Goal: Task Accomplishment & Management: Use online tool/utility

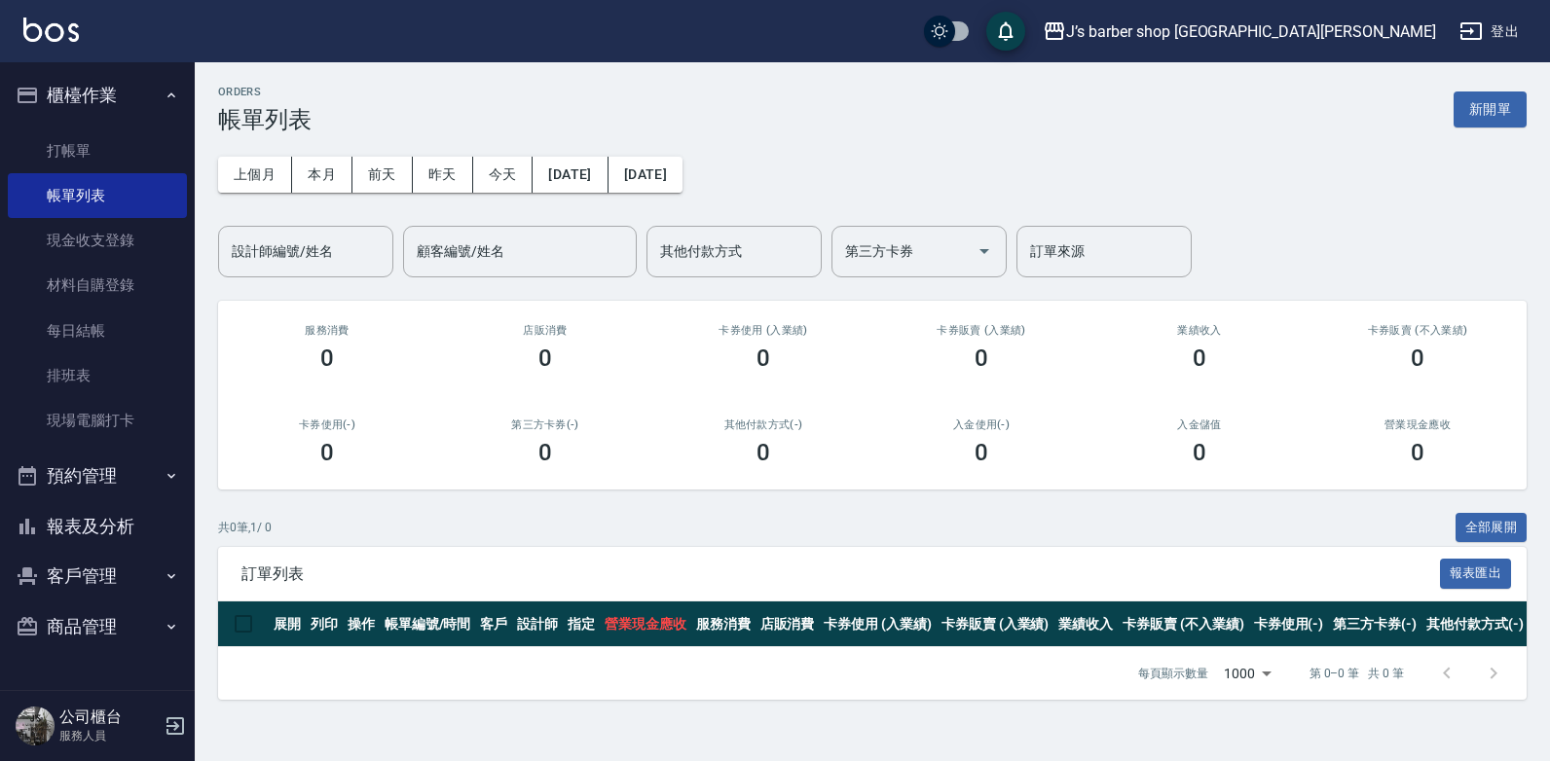
click at [156, 499] on button "預約管理" at bounding box center [97, 476] width 179 height 51
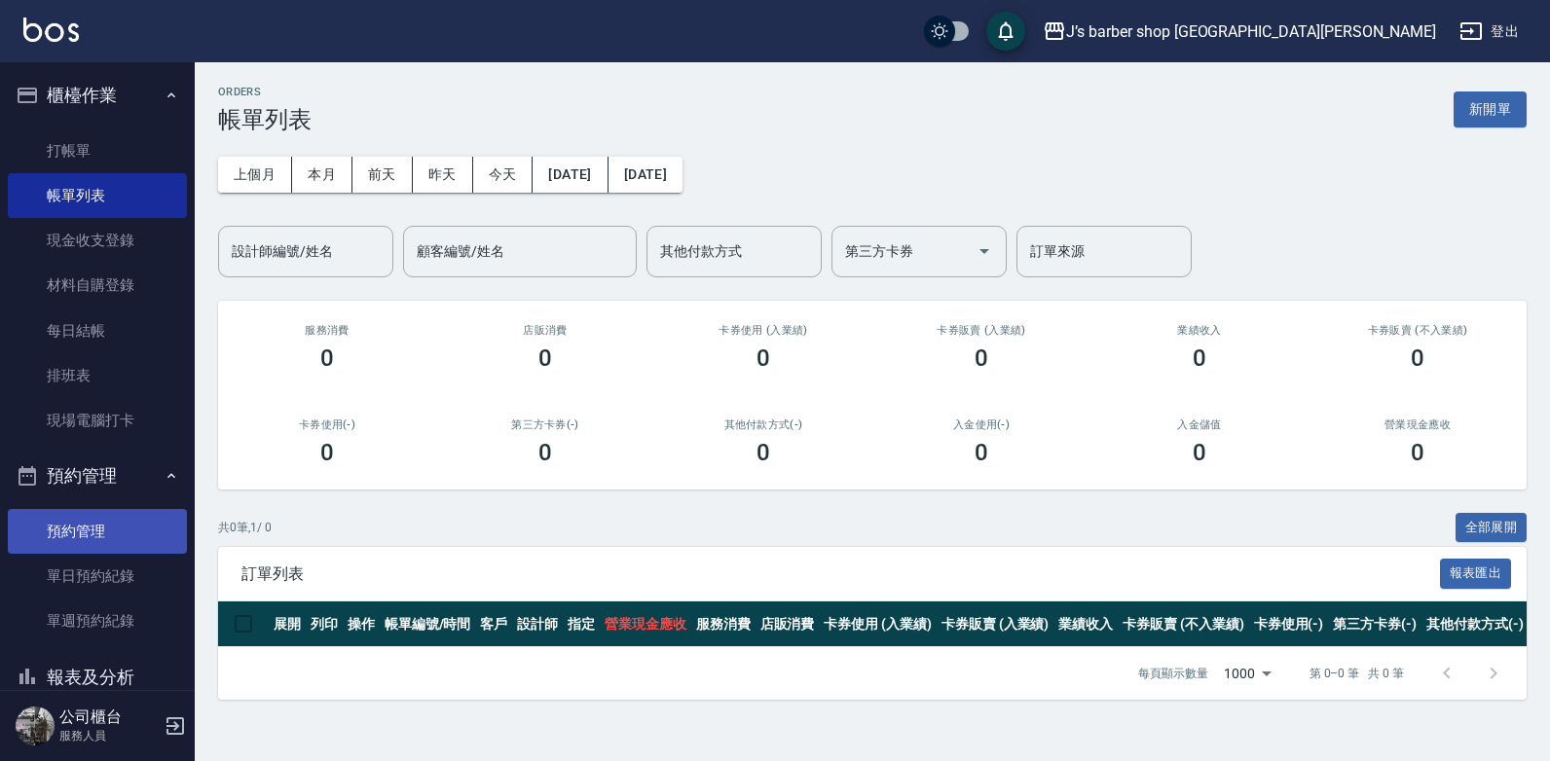
click at [129, 532] on link "預約管理" at bounding box center [97, 531] width 179 height 45
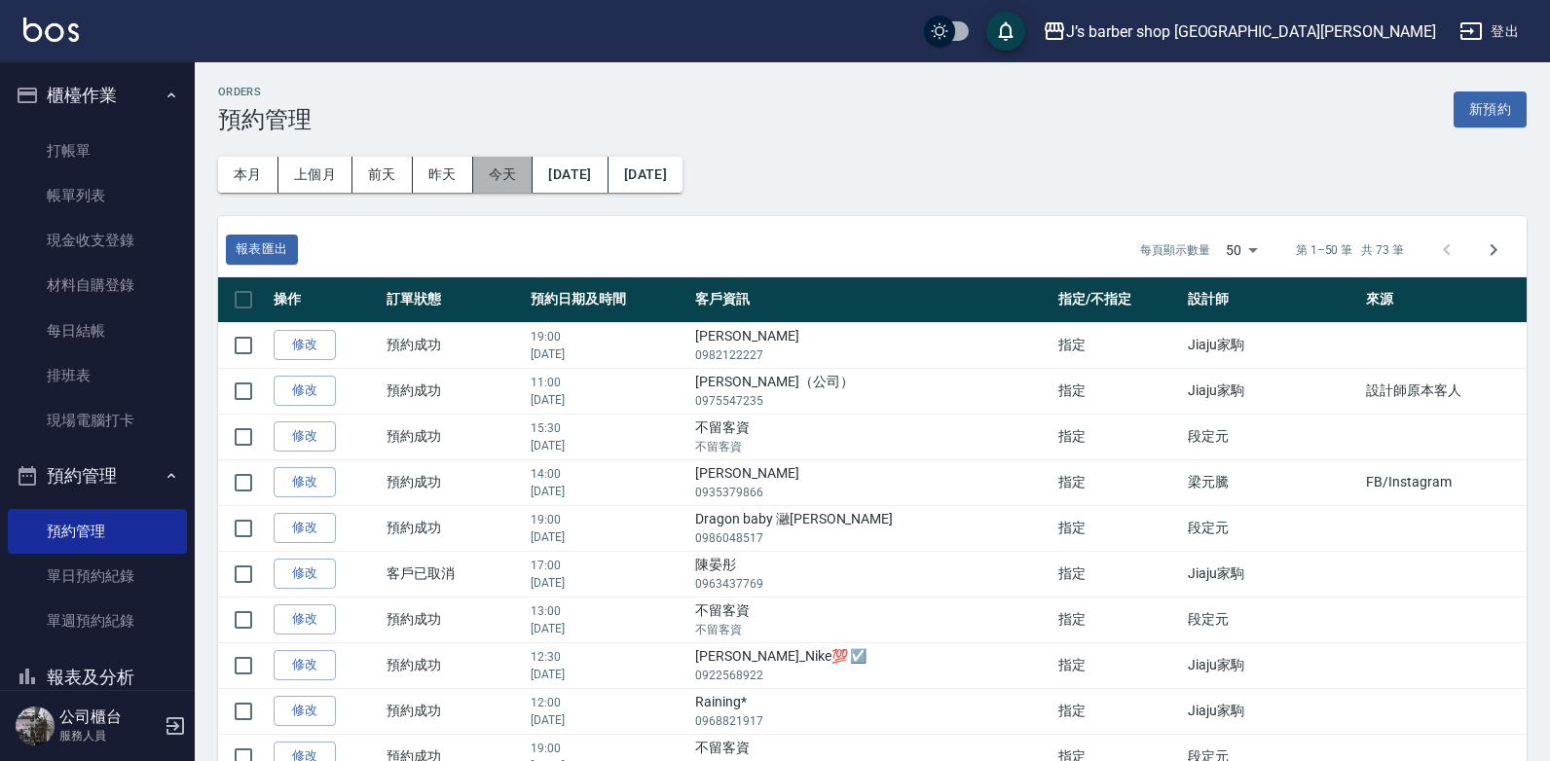
click at [490, 166] on button "今天" at bounding box center [503, 175] width 60 height 36
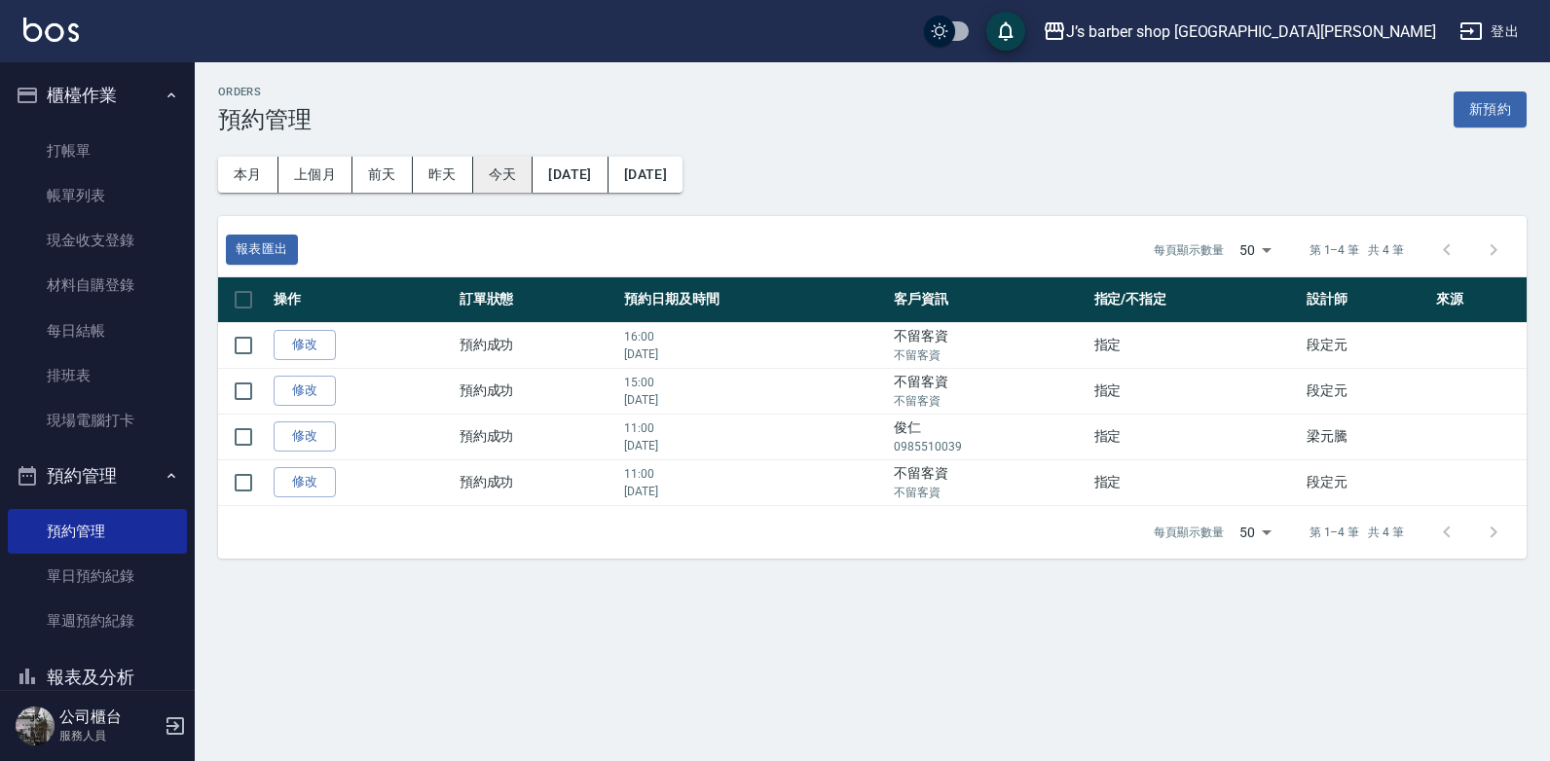
click at [494, 184] on button "今天" at bounding box center [503, 175] width 60 height 36
click at [440, 176] on button "昨天" at bounding box center [443, 175] width 60 height 36
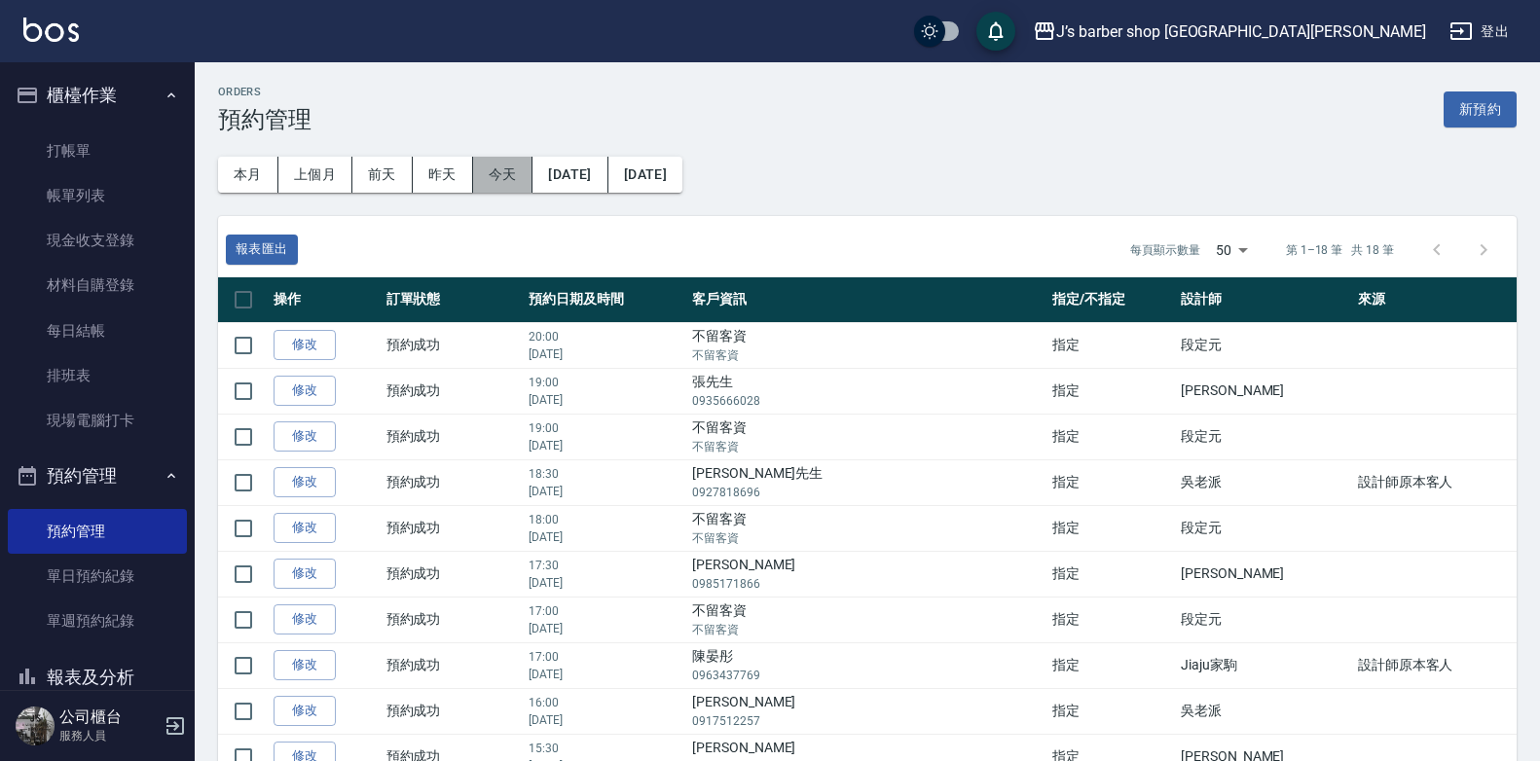
click at [492, 175] on button "今天" at bounding box center [503, 175] width 60 height 36
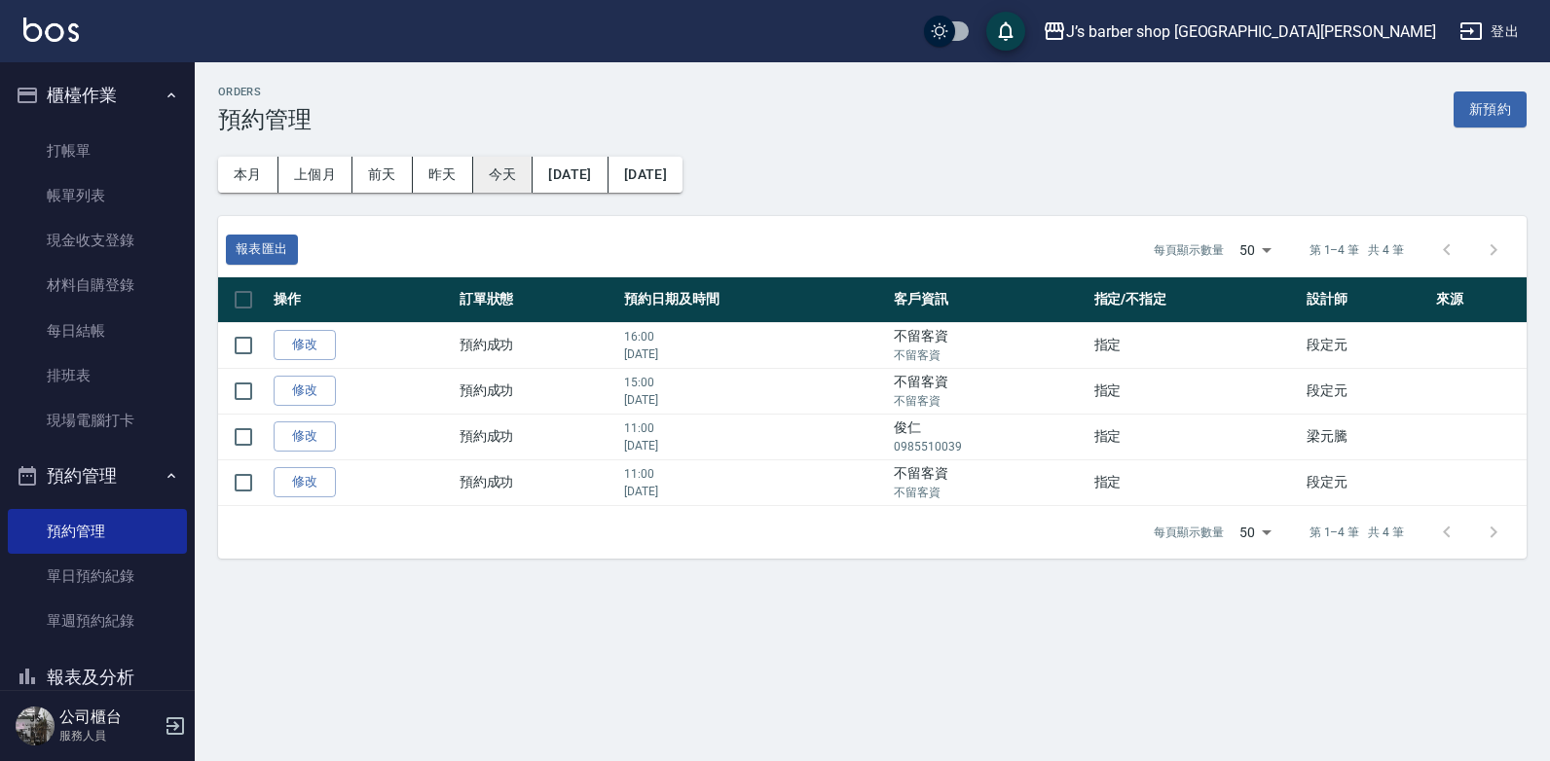
click at [492, 174] on button "今天" at bounding box center [503, 175] width 60 height 36
click at [445, 163] on button "昨天" at bounding box center [443, 175] width 60 height 36
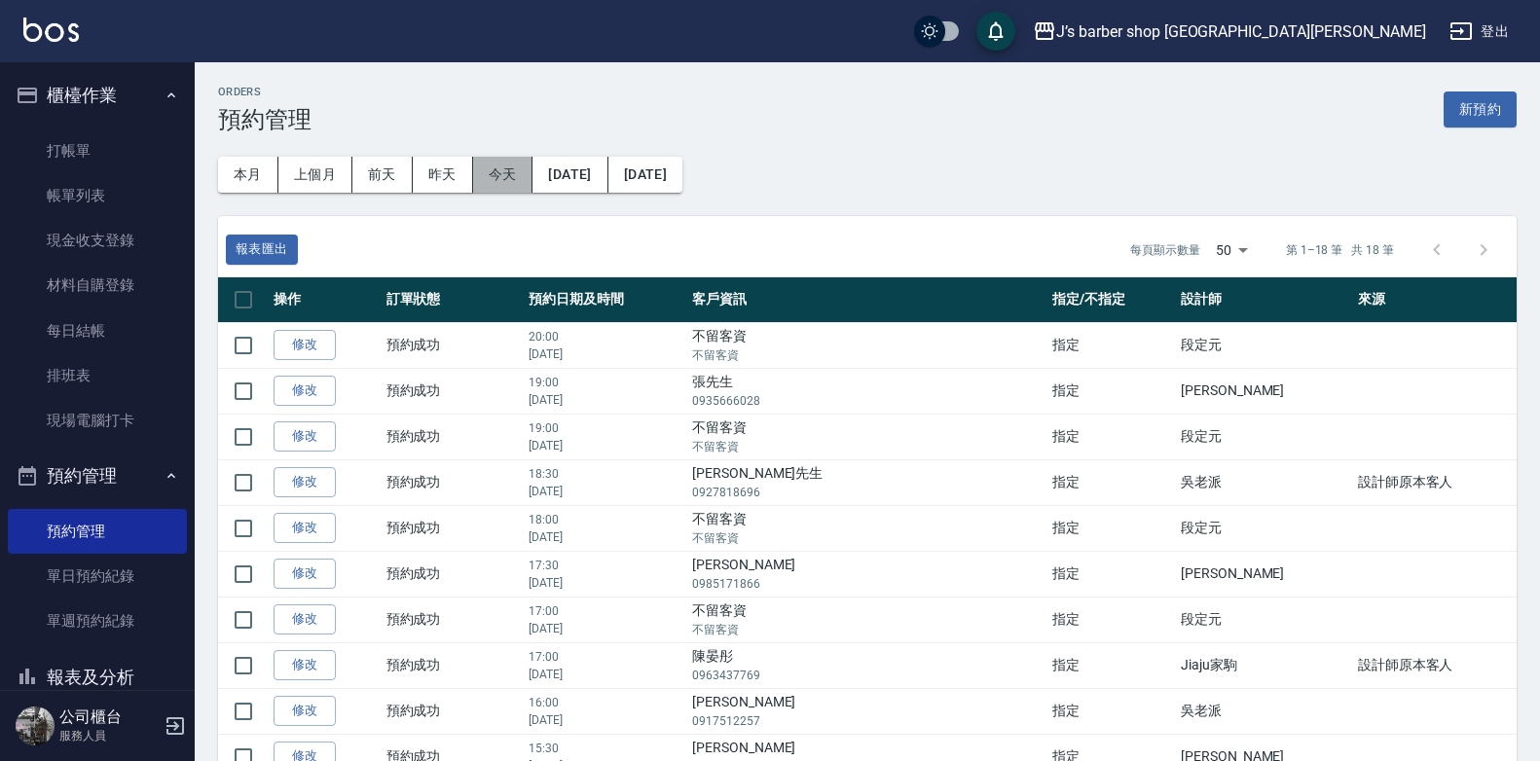
click at [506, 179] on button "今天" at bounding box center [503, 175] width 60 height 36
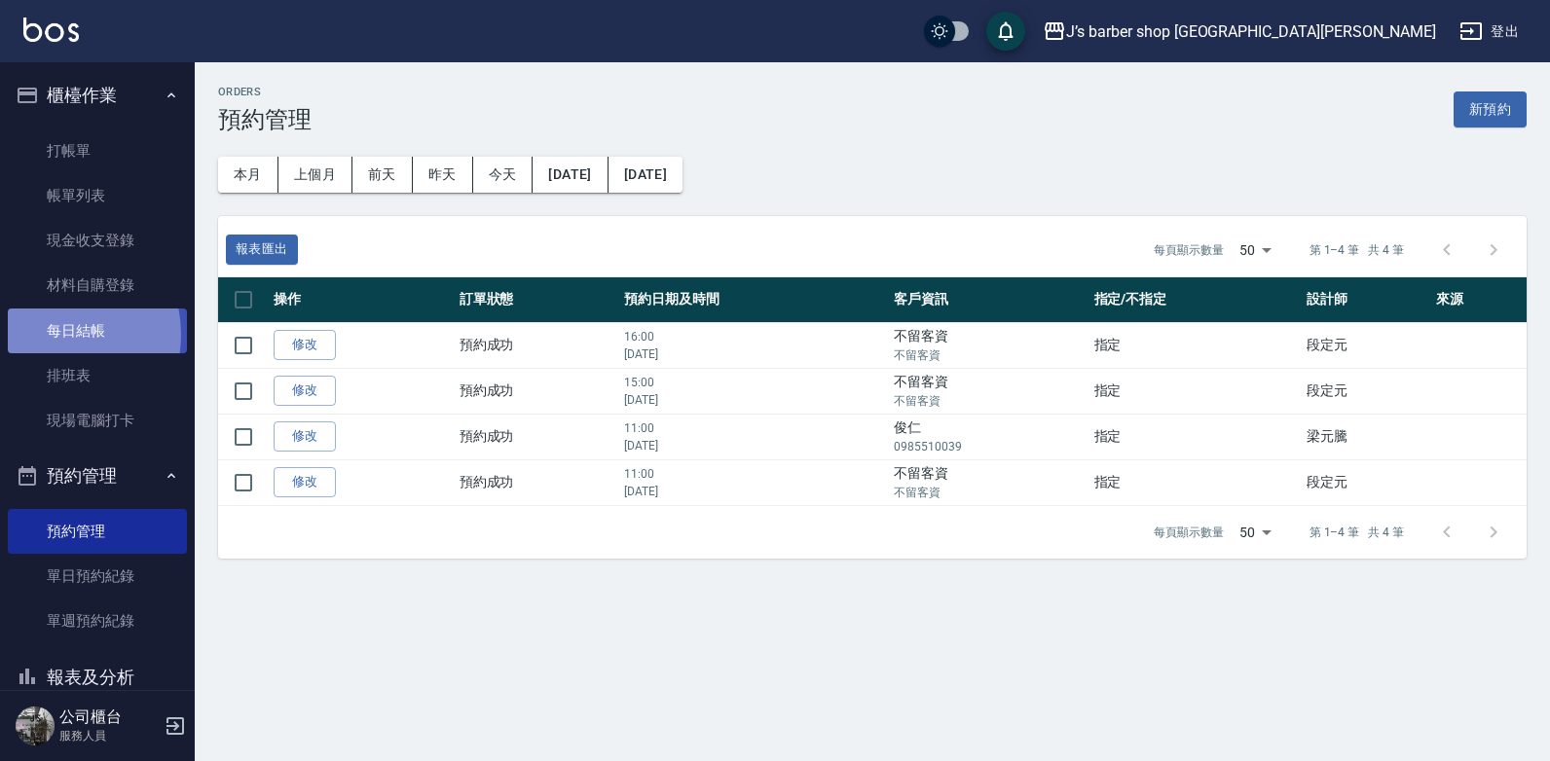
click at [49, 334] on link "每日結帳" at bounding box center [97, 331] width 179 height 45
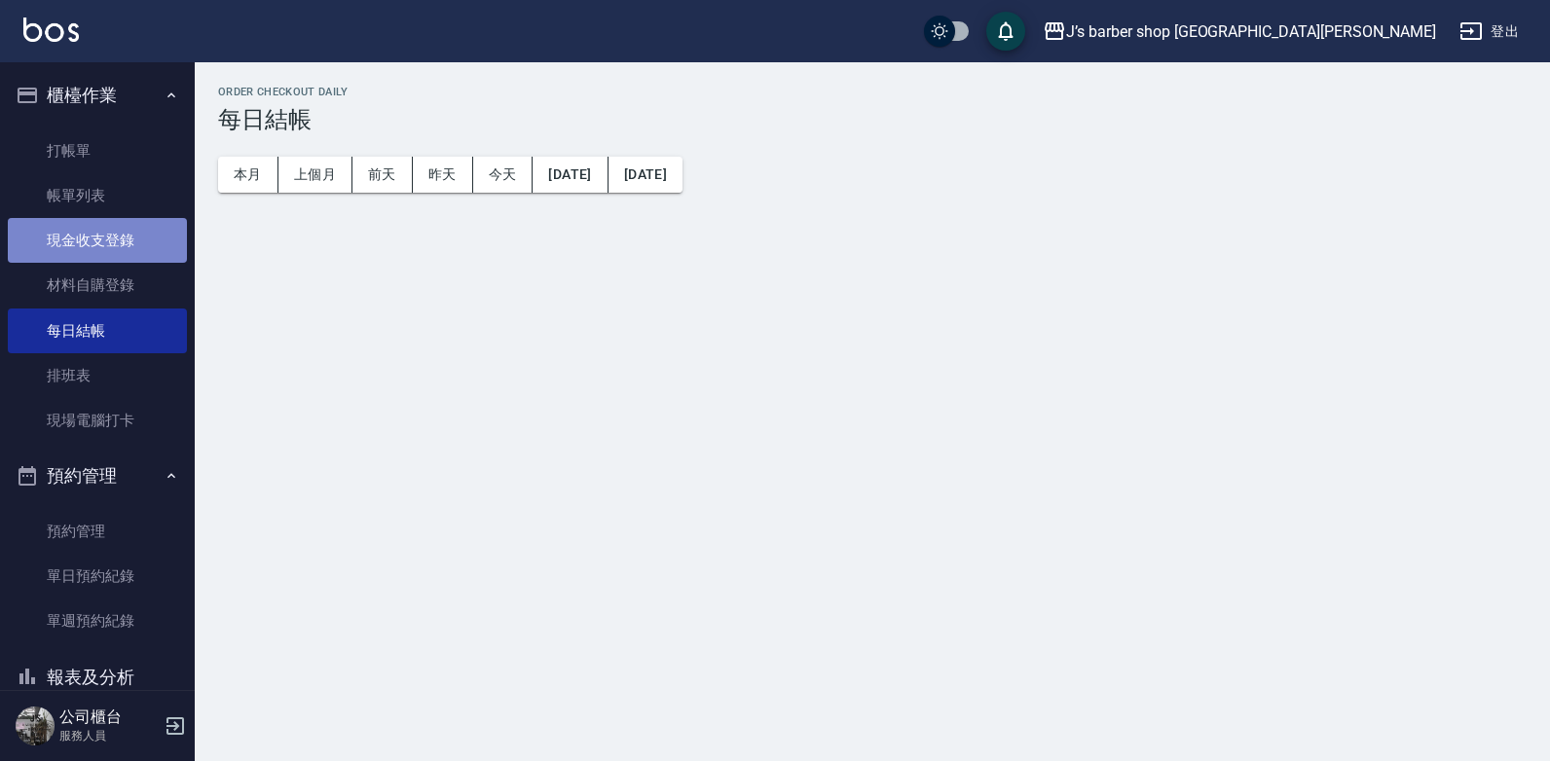
click at [108, 237] on link "現金收支登錄" at bounding box center [97, 240] width 179 height 45
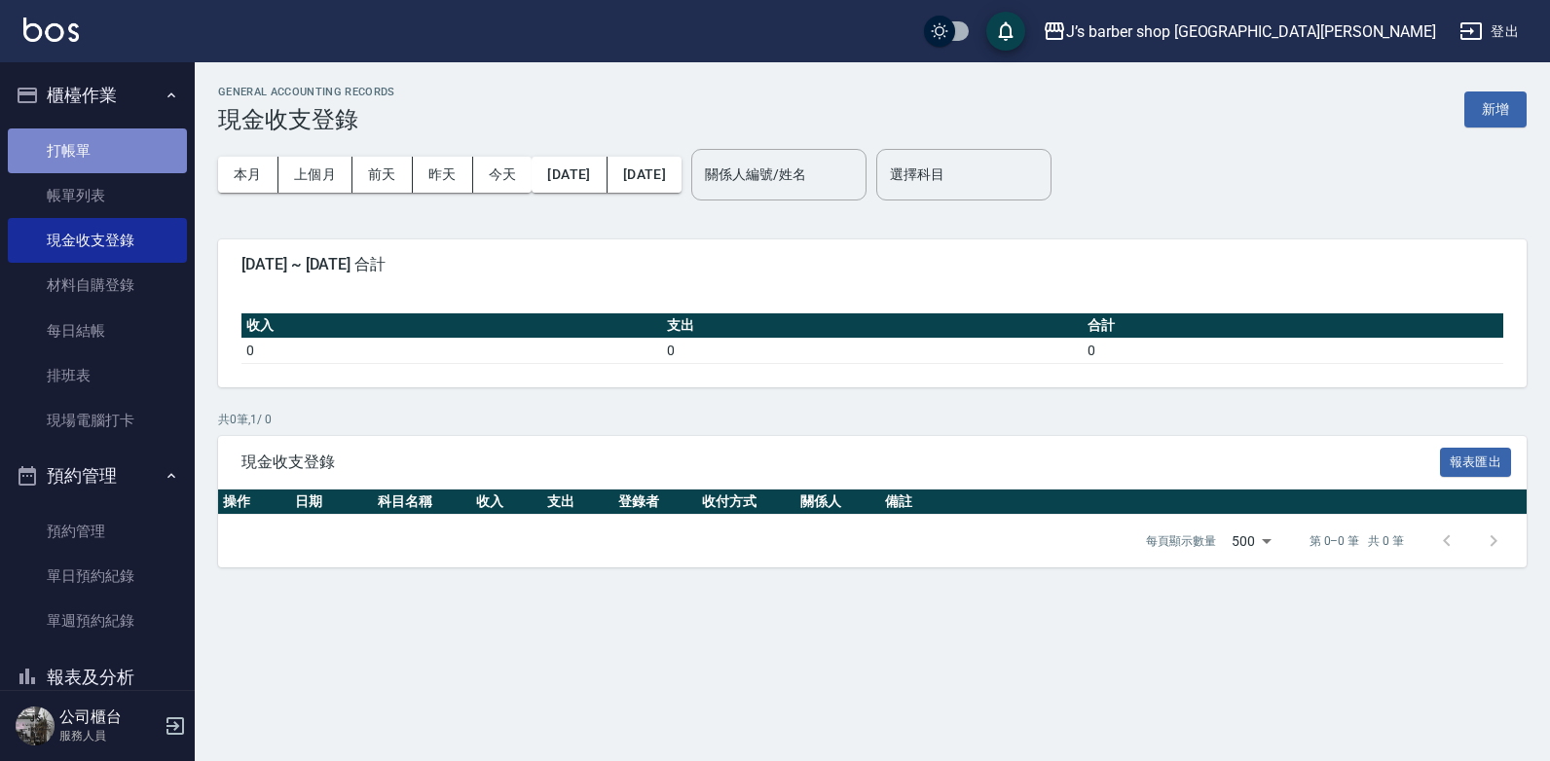
click at [144, 157] on link "打帳單" at bounding box center [97, 150] width 179 height 45
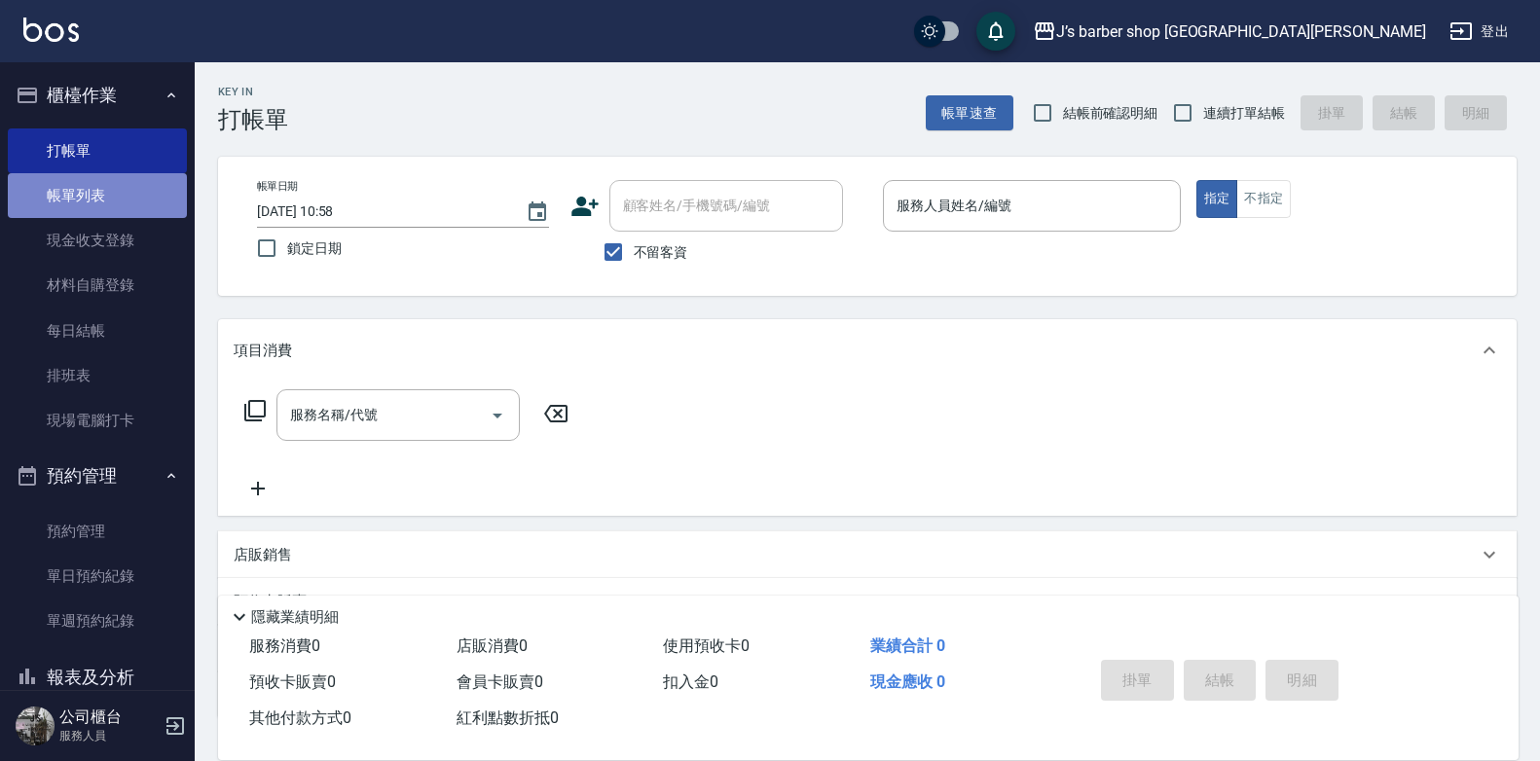
click at [140, 194] on link "帳單列表" at bounding box center [97, 195] width 179 height 45
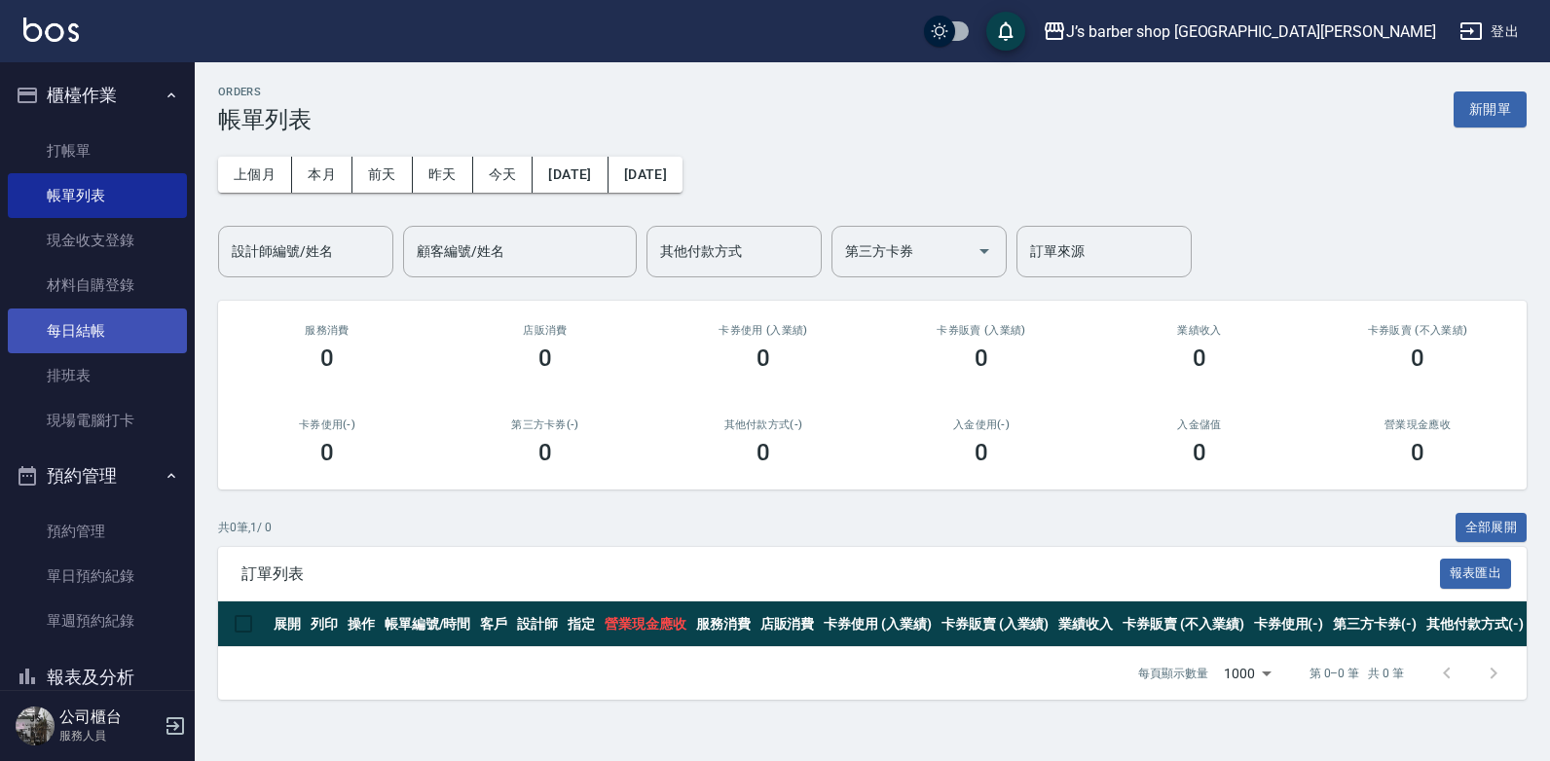
click at [104, 320] on link "每日結帳" at bounding box center [97, 331] width 179 height 45
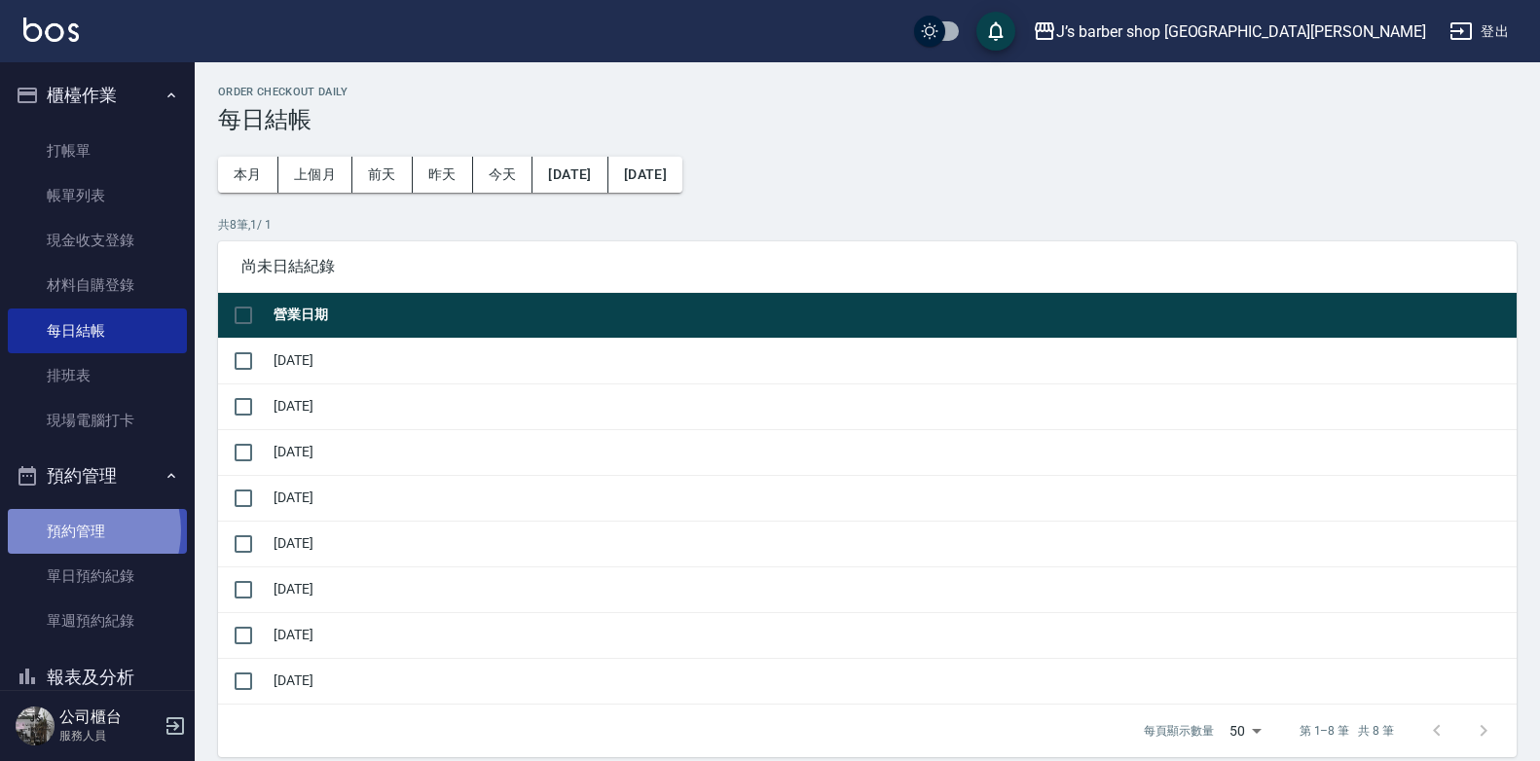
click at [75, 531] on link "預約管理" at bounding box center [97, 531] width 179 height 45
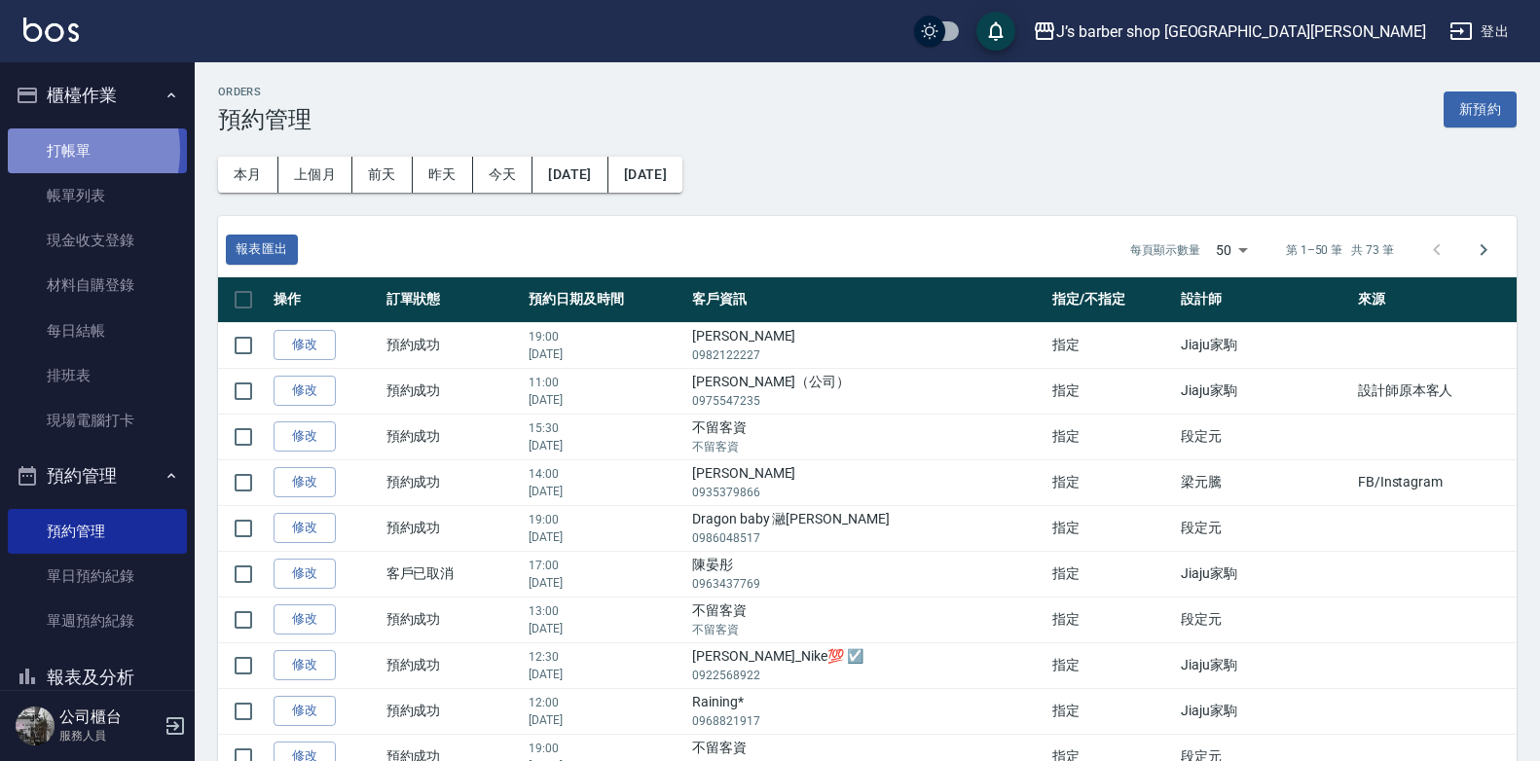
click at [55, 150] on link "打帳單" at bounding box center [97, 150] width 179 height 45
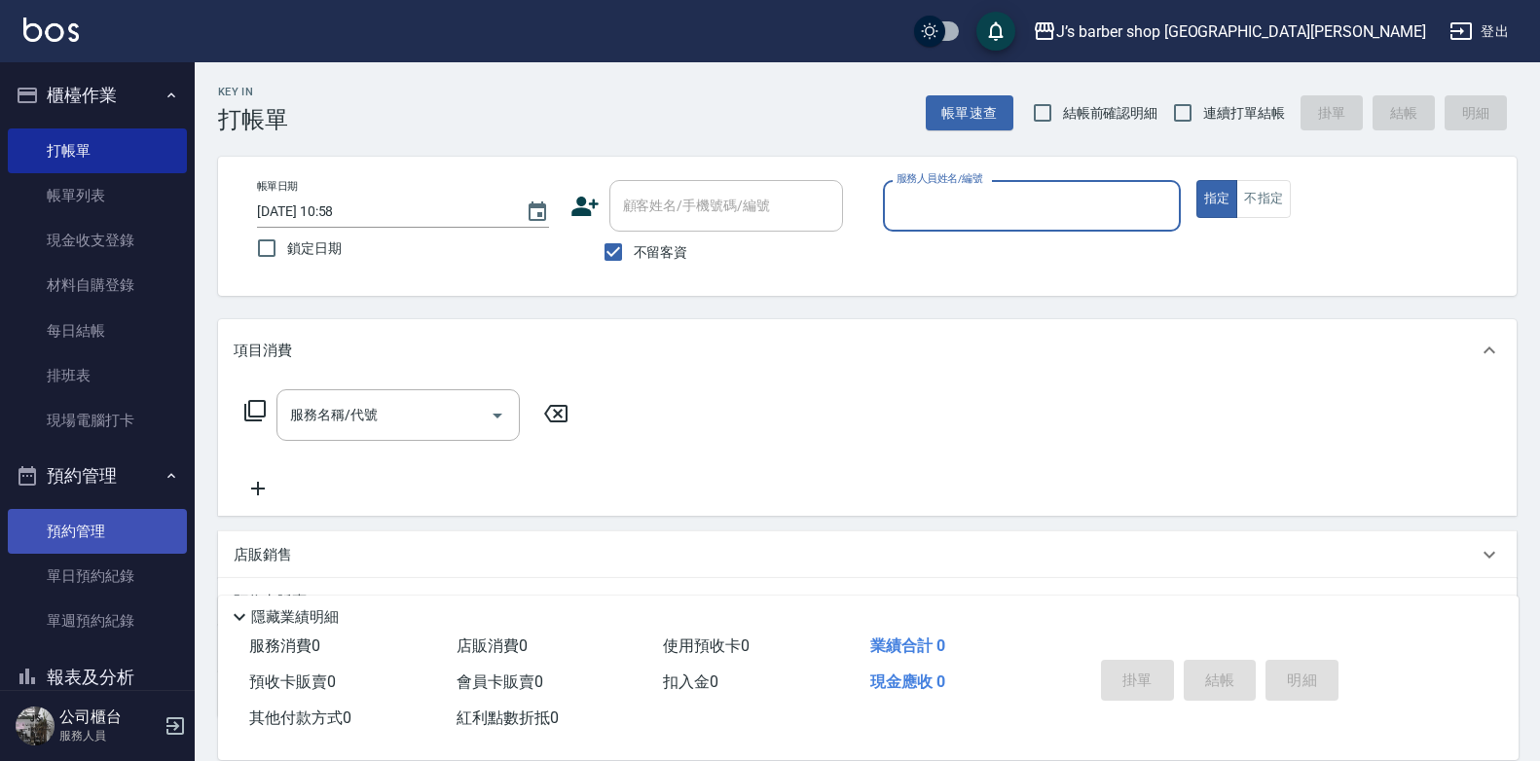
click at [127, 526] on link "預約管理" at bounding box center [97, 531] width 179 height 45
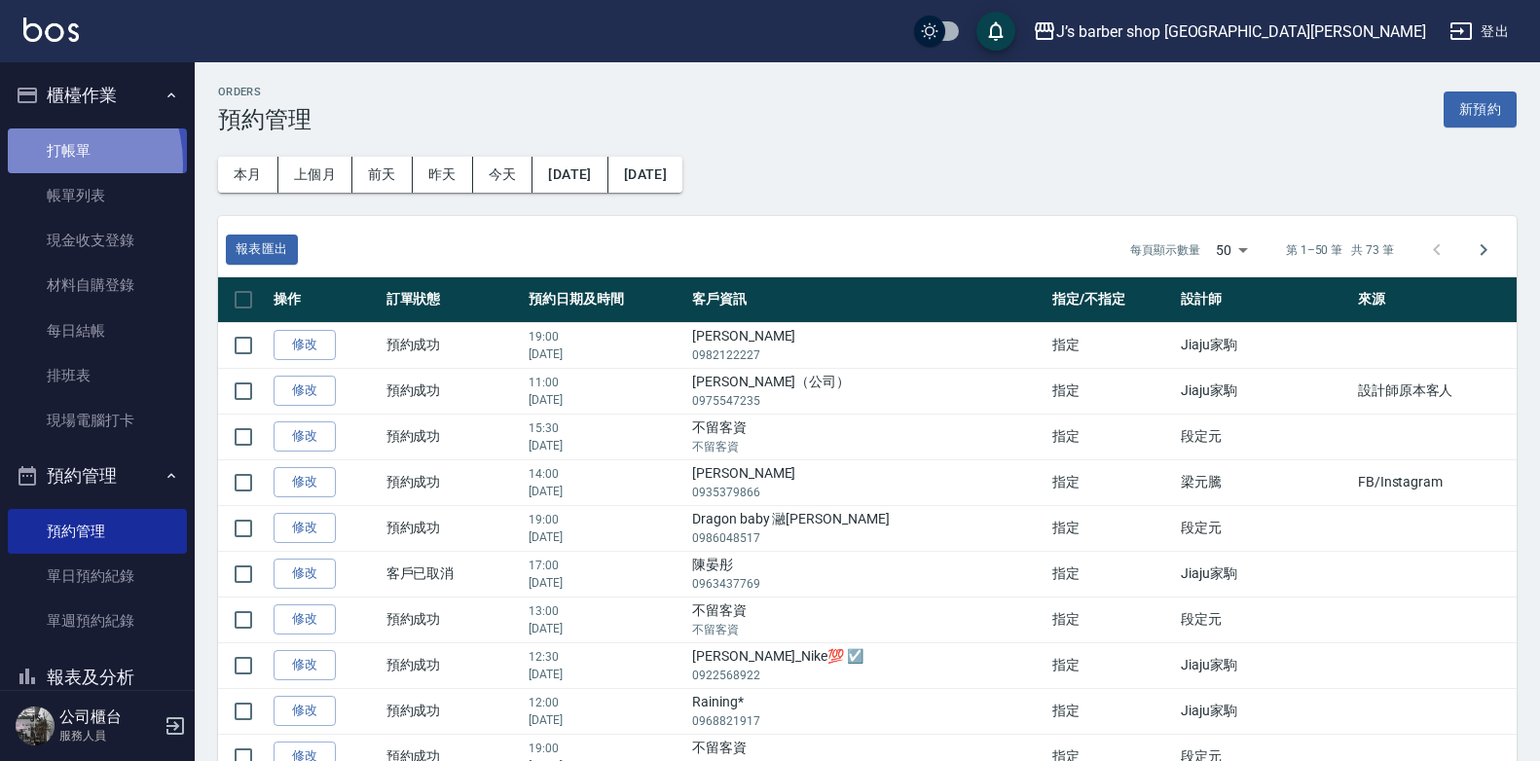
click at [38, 164] on link "打帳單" at bounding box center [97, 150] width 179 height 45
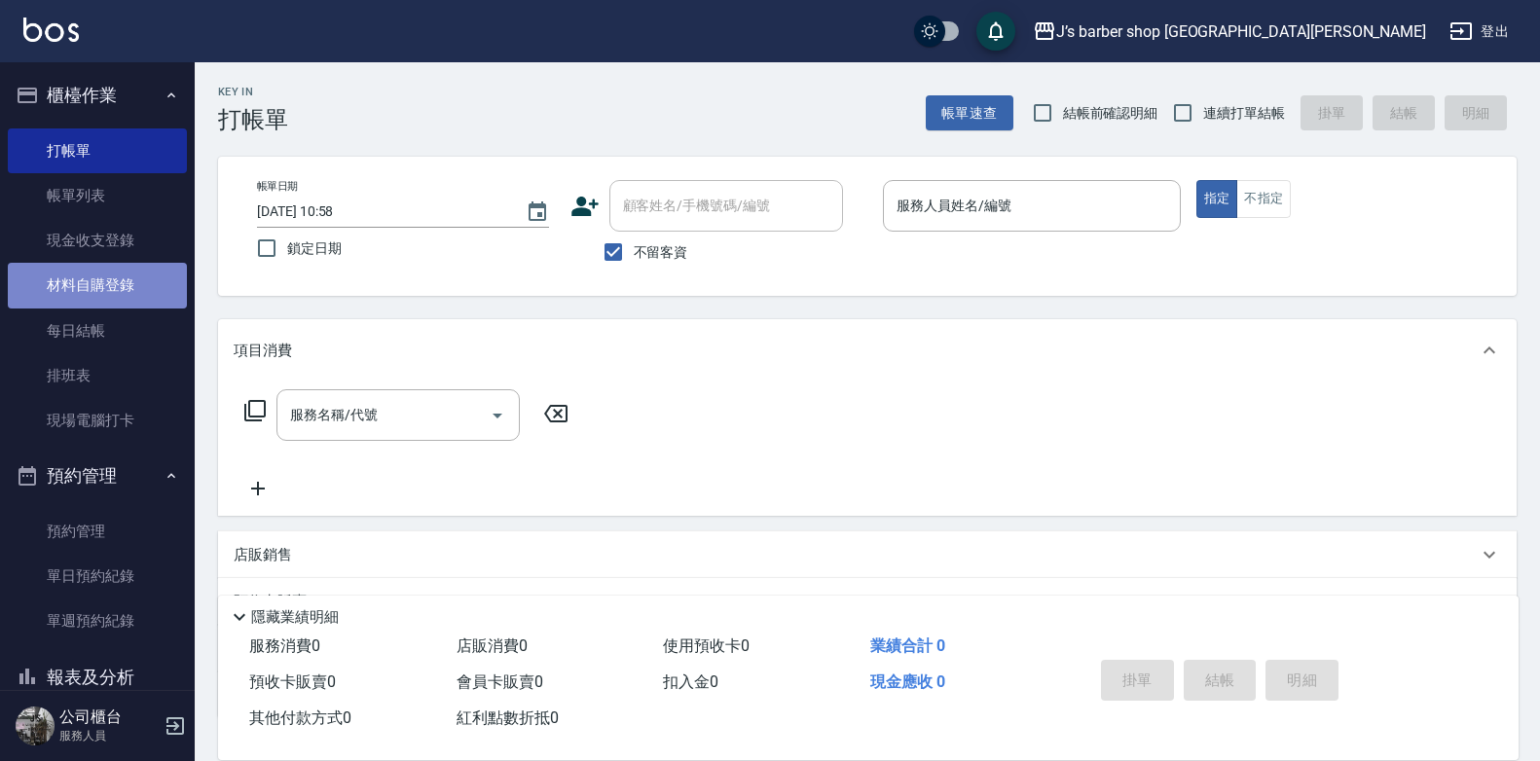
click at [119, 276] on link "材料自購登錄" at bounding box center [97, 285] width 179 height 45
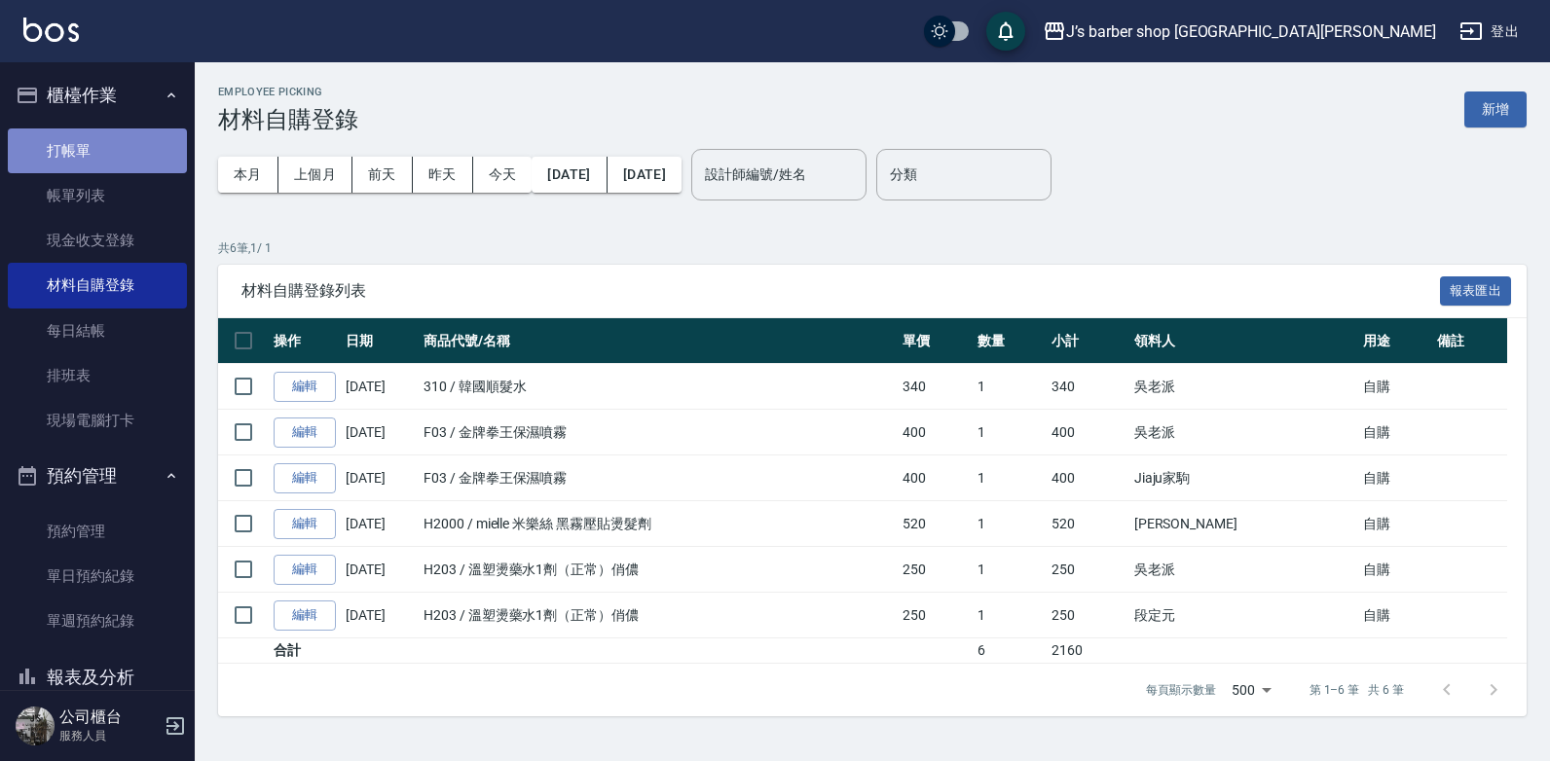
click at [103, 161] on link "打帳單" at bounding box center [97, 150] width 179 height 45
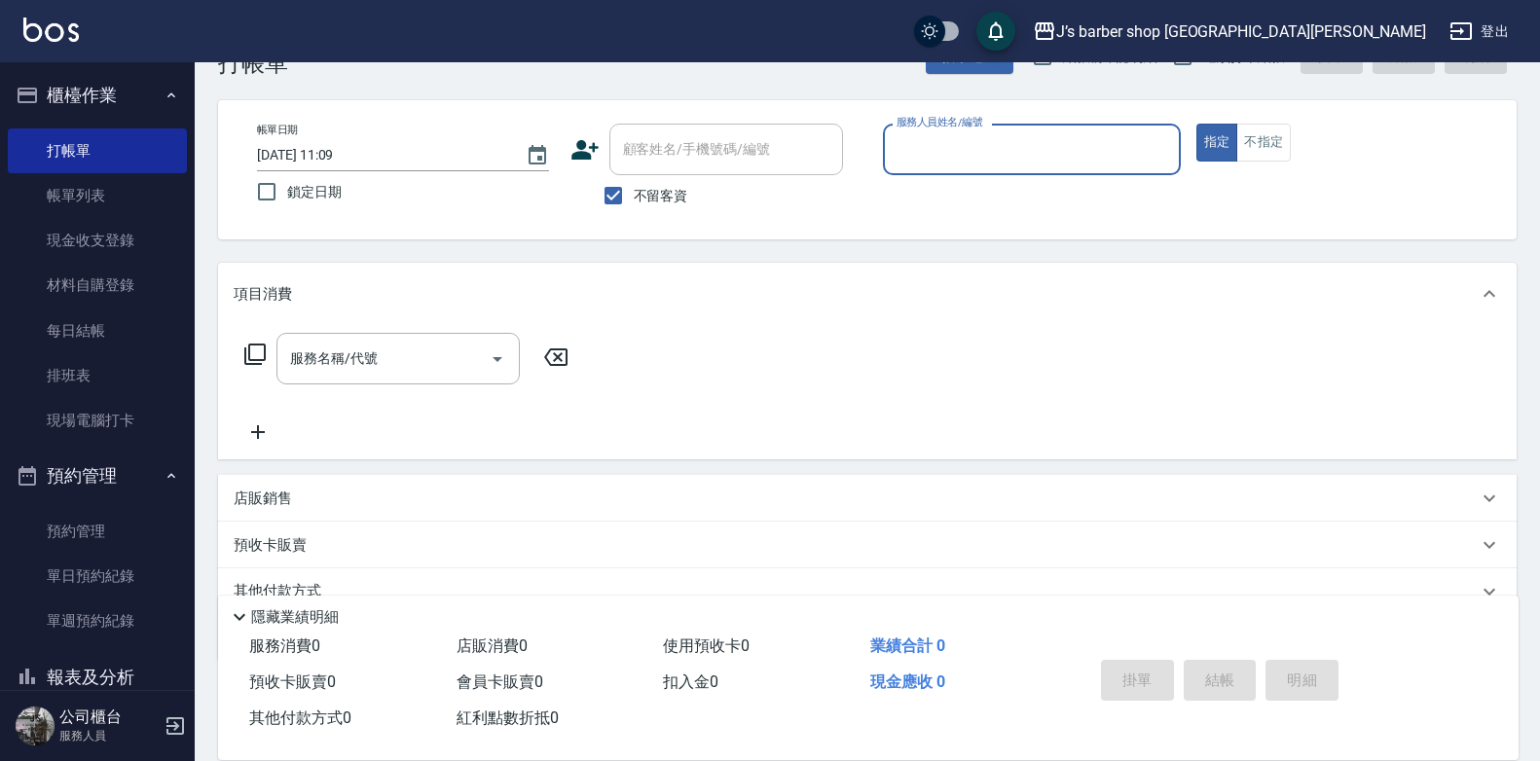
scroll to position [144, 0]
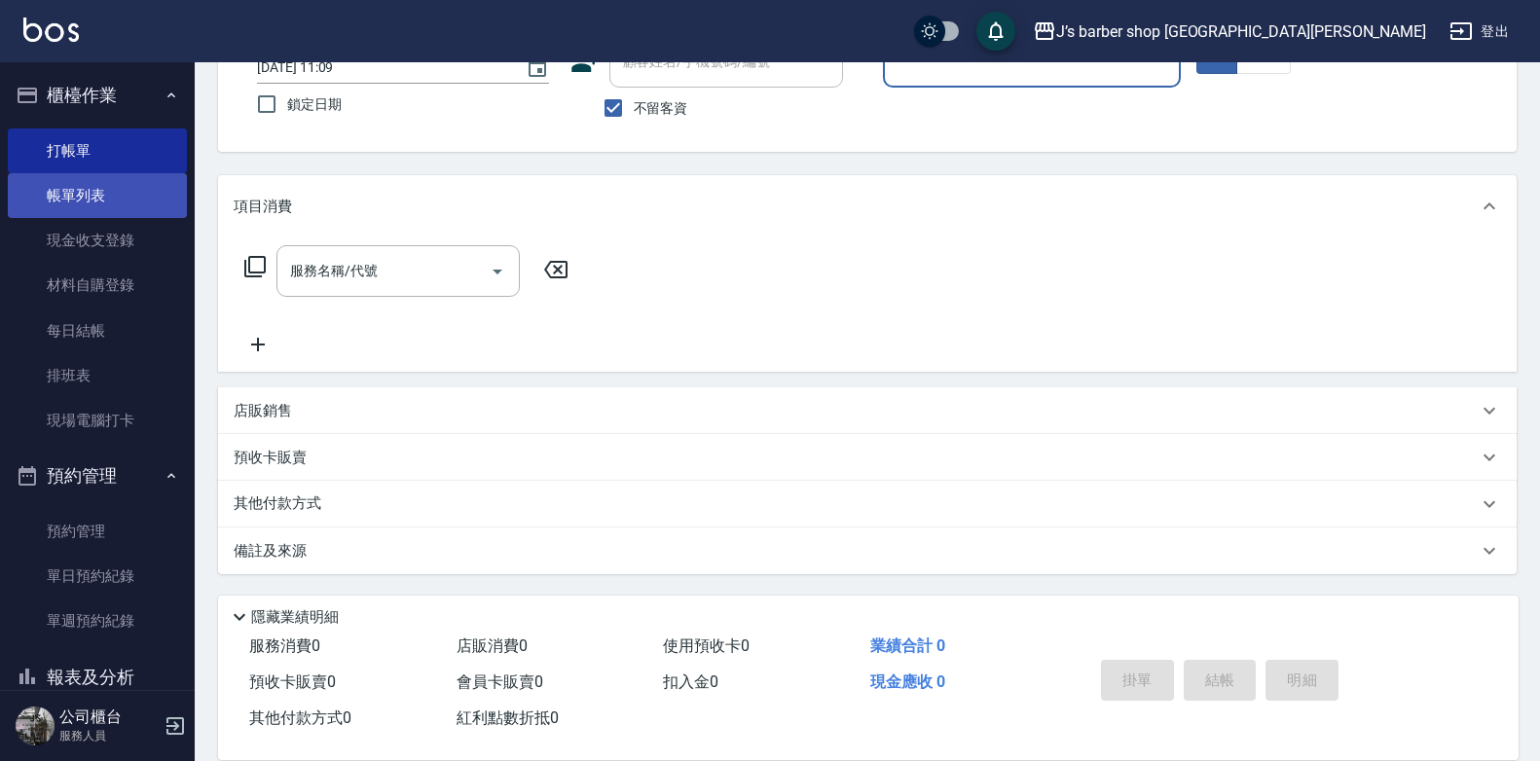
click at [119, 189] on link "帳單列表" at bounding box center [97, 195] width 179 height 45
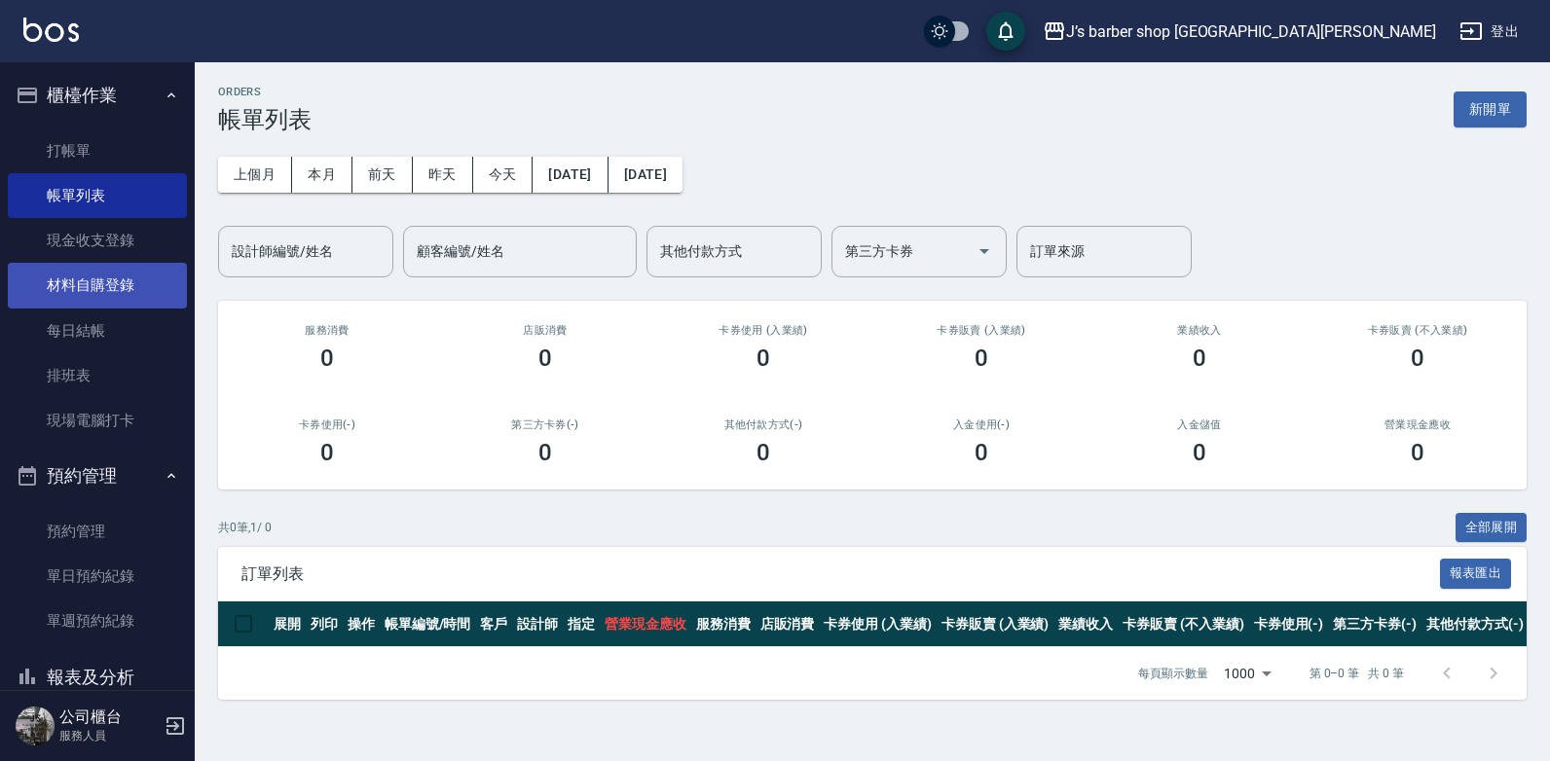
click at [65, 274] on link "材料自購登錄" at bounding box center [97, 285] width 179 height 45
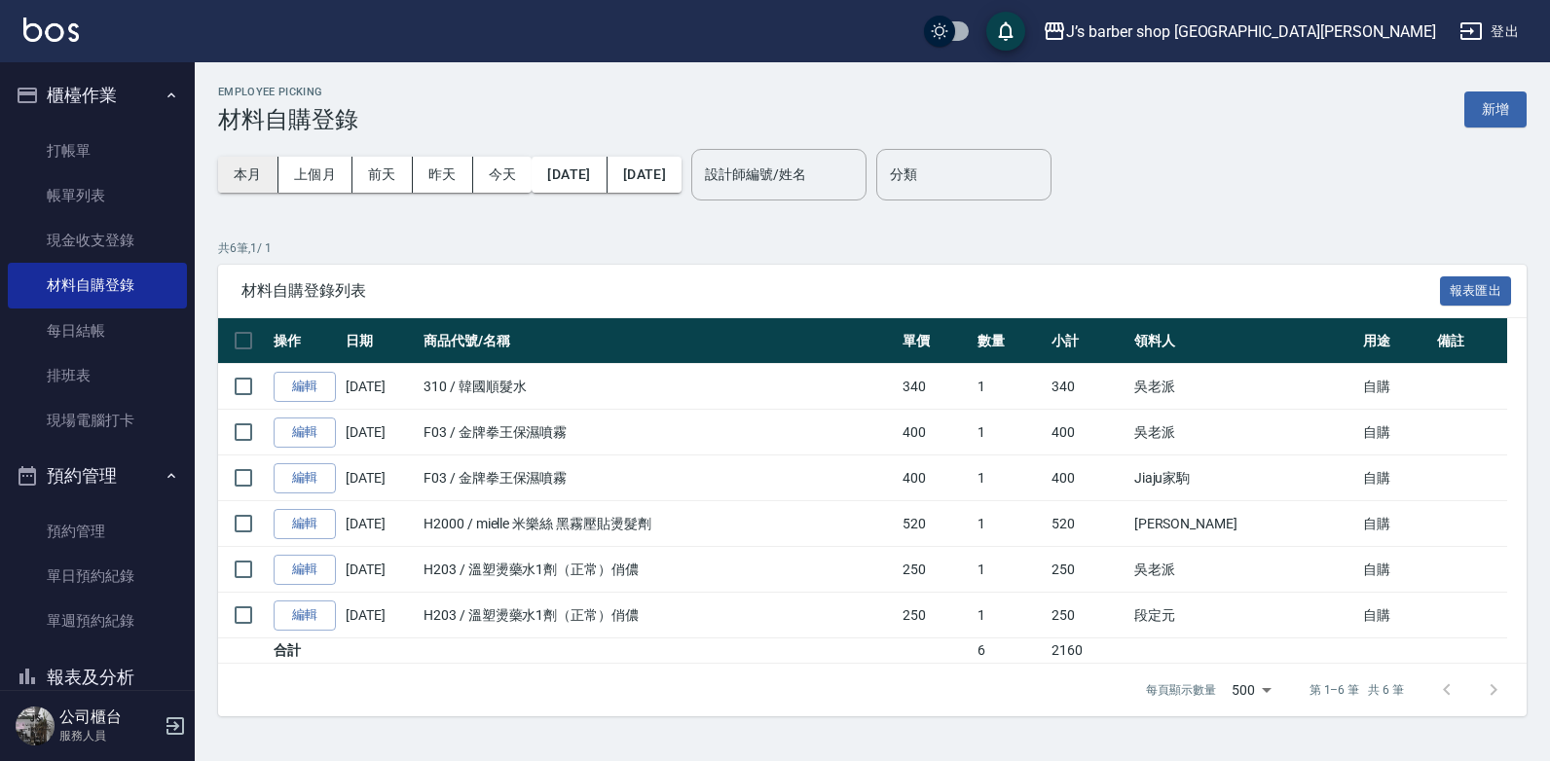
click at [239, 177] on button "本月" at bounding box center [248, 175] width 60 height 36
click at [1477, 90] on div "Employee Picking 材料自購登錄 新增" at bounding box center [872, 110] width 1308 height 48
click at [1471, 106] on button "新增" at bounding box center [1495, 110] width 62 height 36
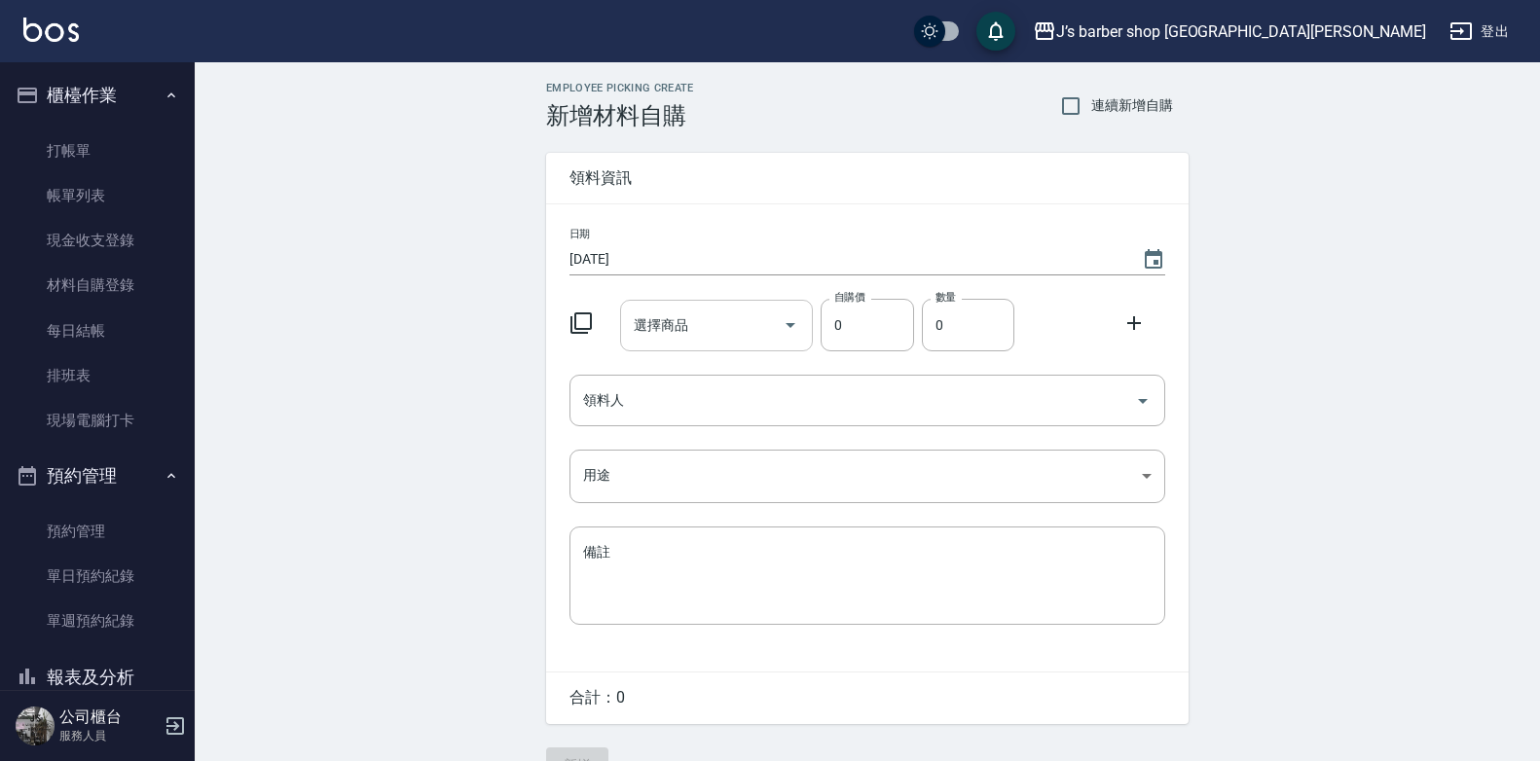
click at [762, 335] on input "選擇商品" at bounding box center [702, 326] width 147 height 34
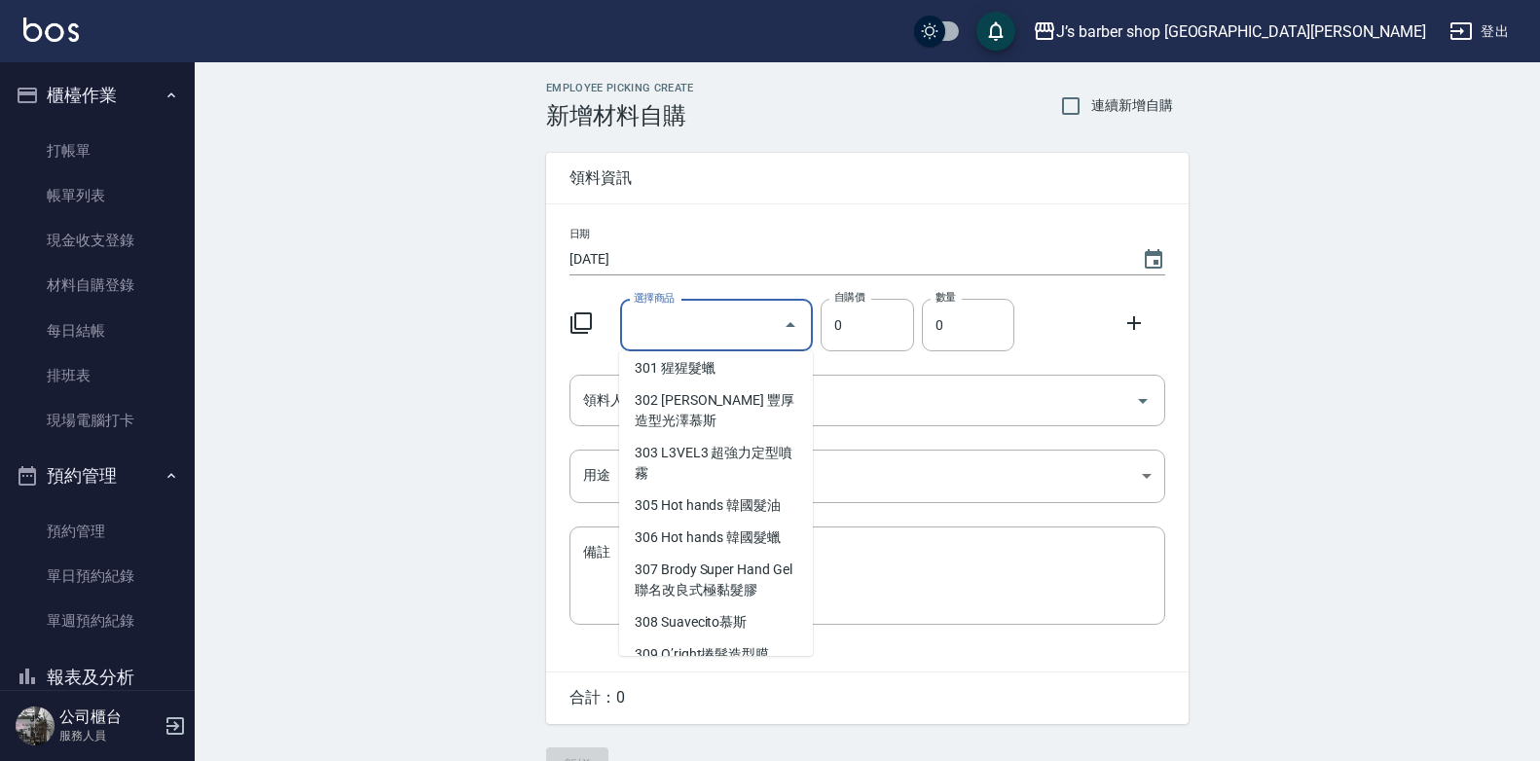
scroll to position [487, 0]
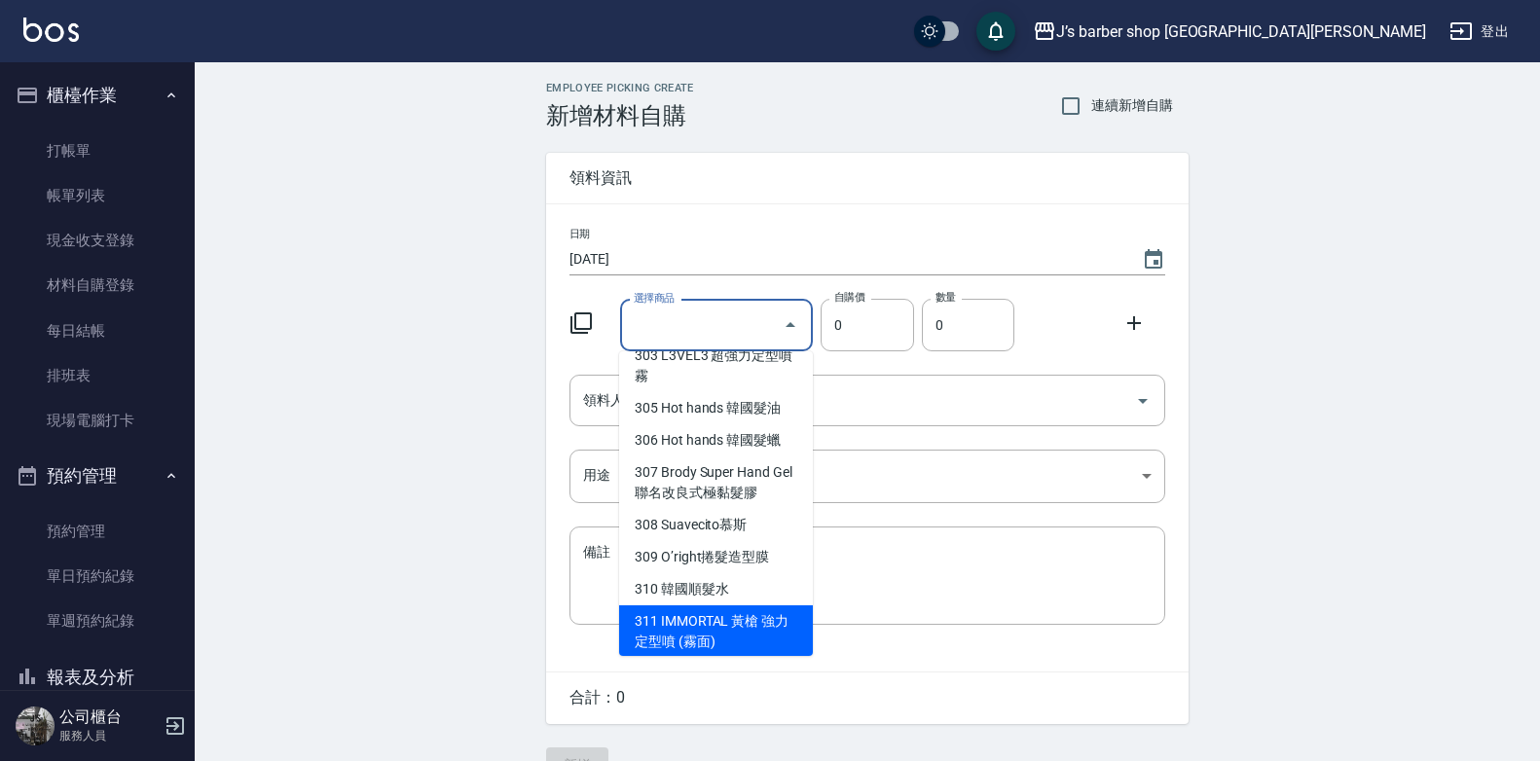
click at [710, 615] on li "311 IMMORTAL 黃槍 強力定型噴 (霧面)" at bounding box center [716, 631] width 194 height 53
type input "IMMORTAL 黃槍 強力定型噴 (霧面)"
type input "250"
type input "1"
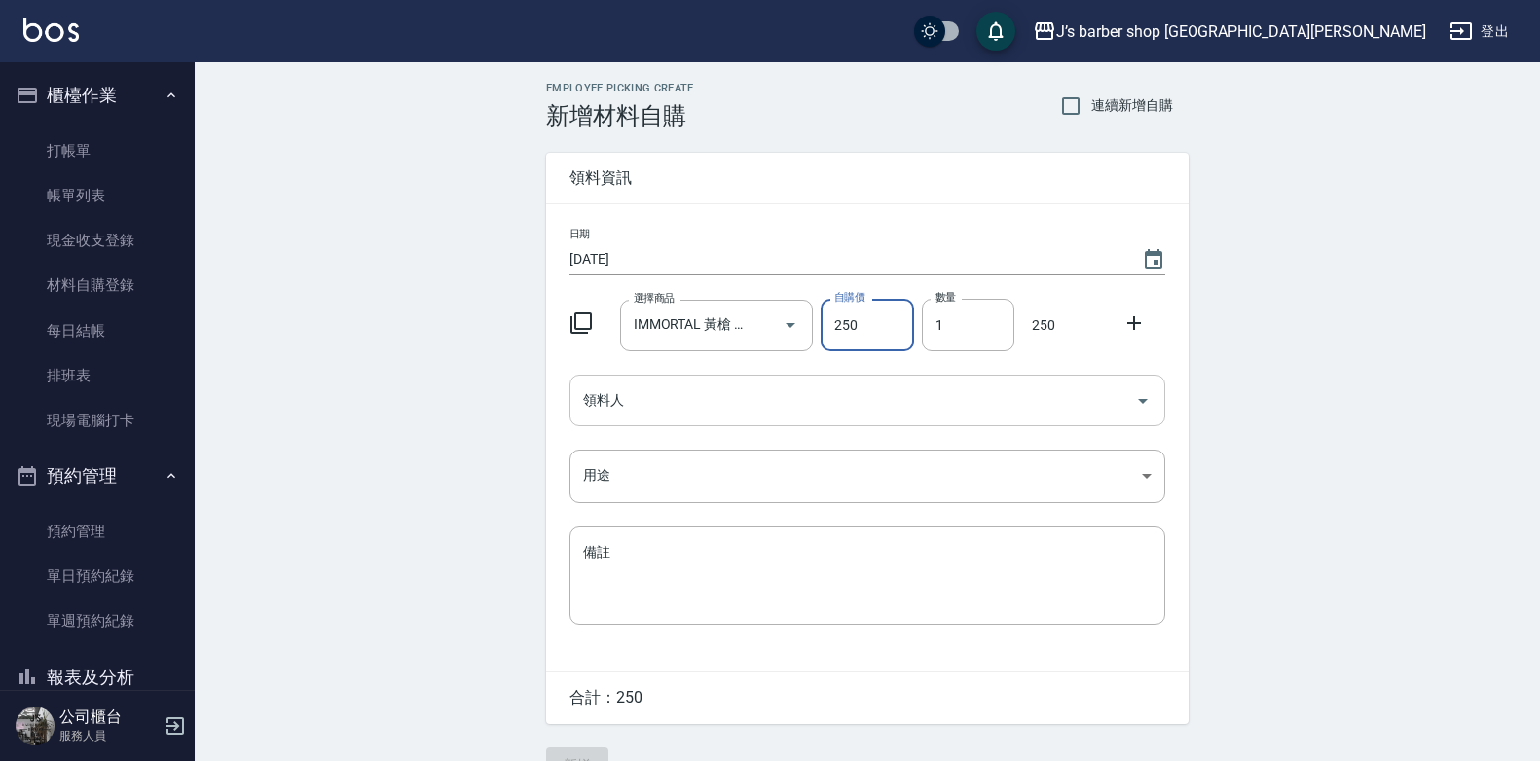
click at [647, 398] on input "領料人" at bounding box center [852, 401] width 549 height 34
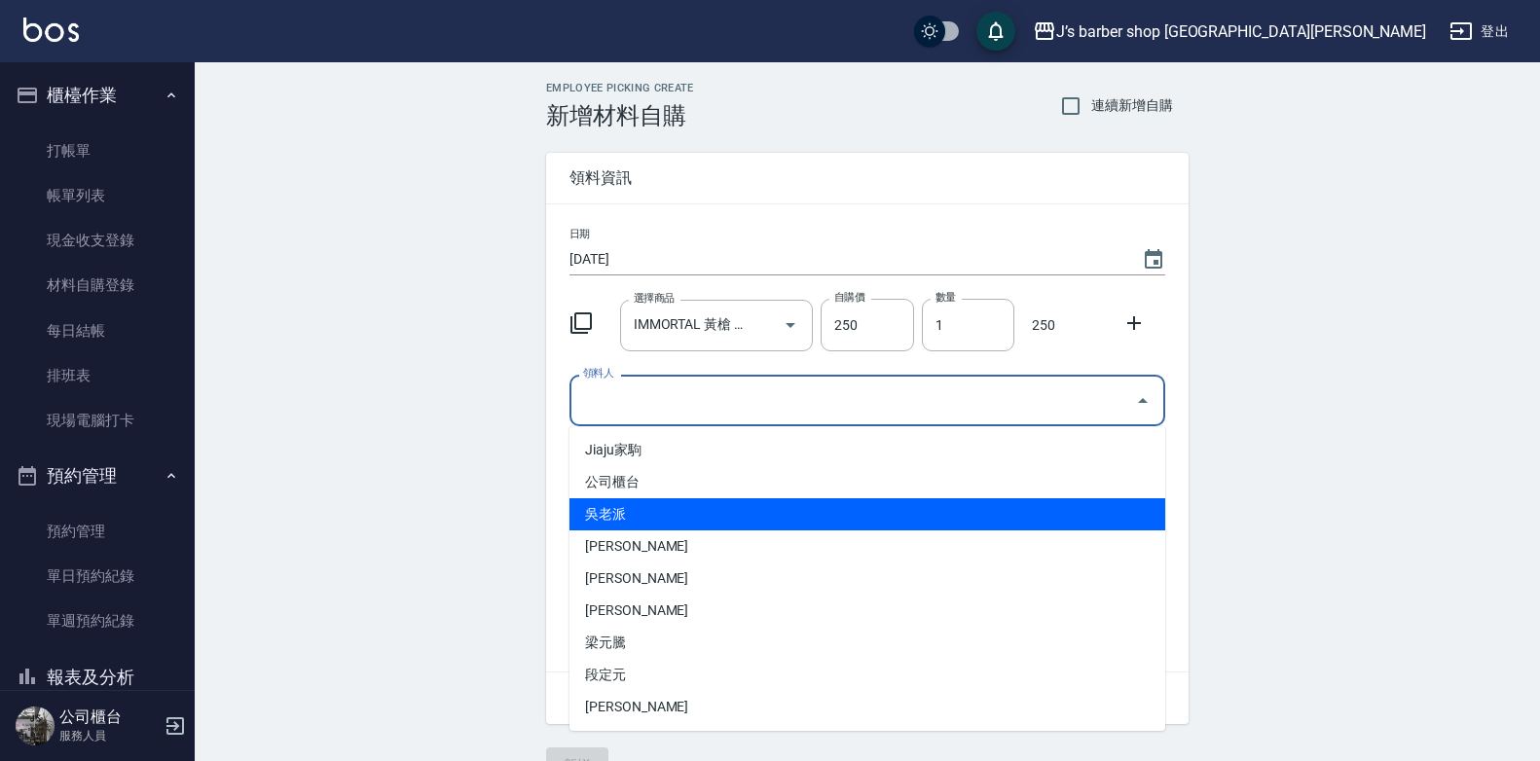
click at [633, 506] on li "吳老派" at bounding box center [867, 514] width 596 height 32
type input "吳老派"
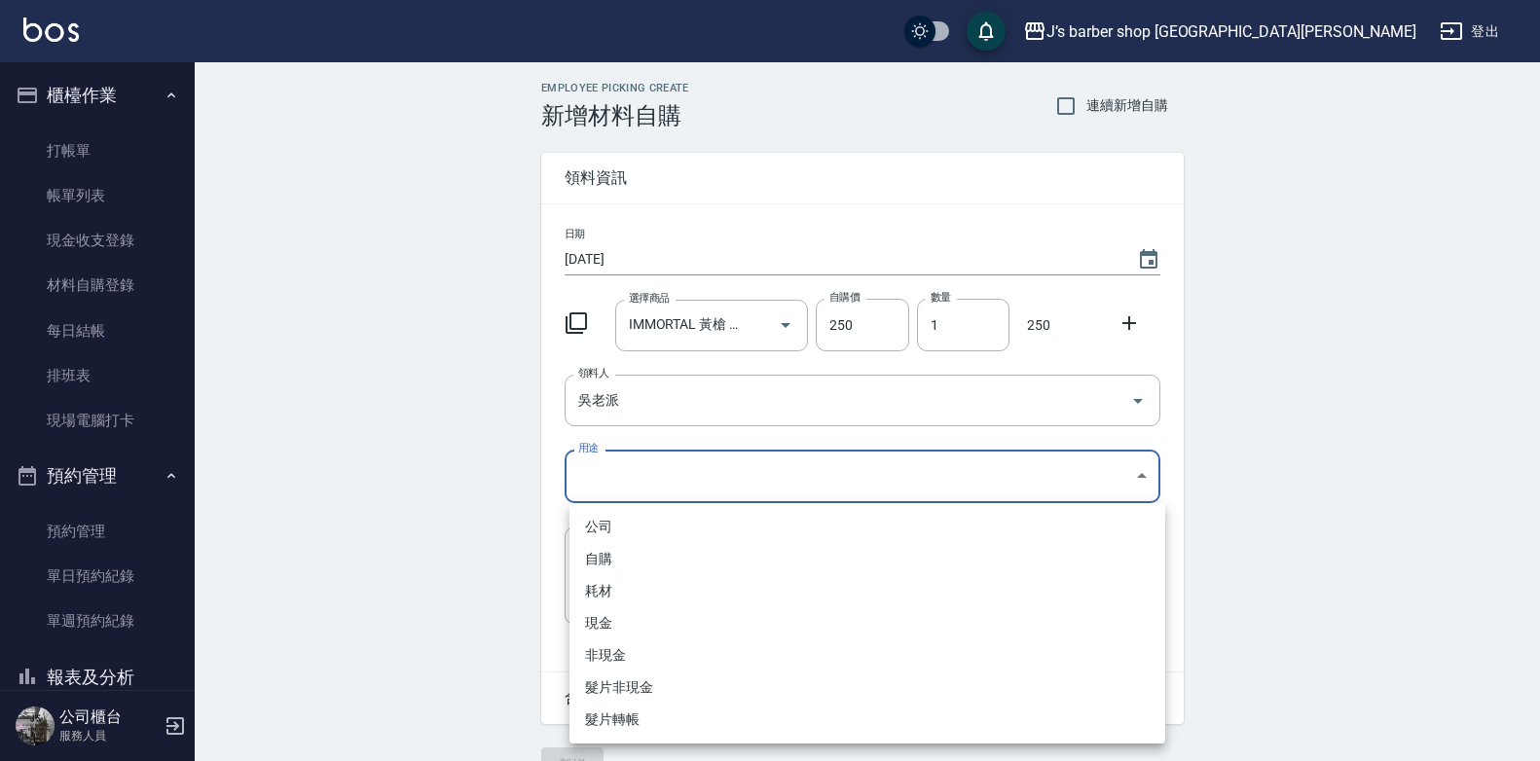
click at [749, 480] on body "J’s barber shop 台中大隆 登出 櫃檯作業 打帳單 帳單列表 現金收支登錄 材料自購登錄 每日結帳 排班表 現場電腦打卡 預約管理 預約管理 單…" at bounding box center [770, 401] width 1540 height 802
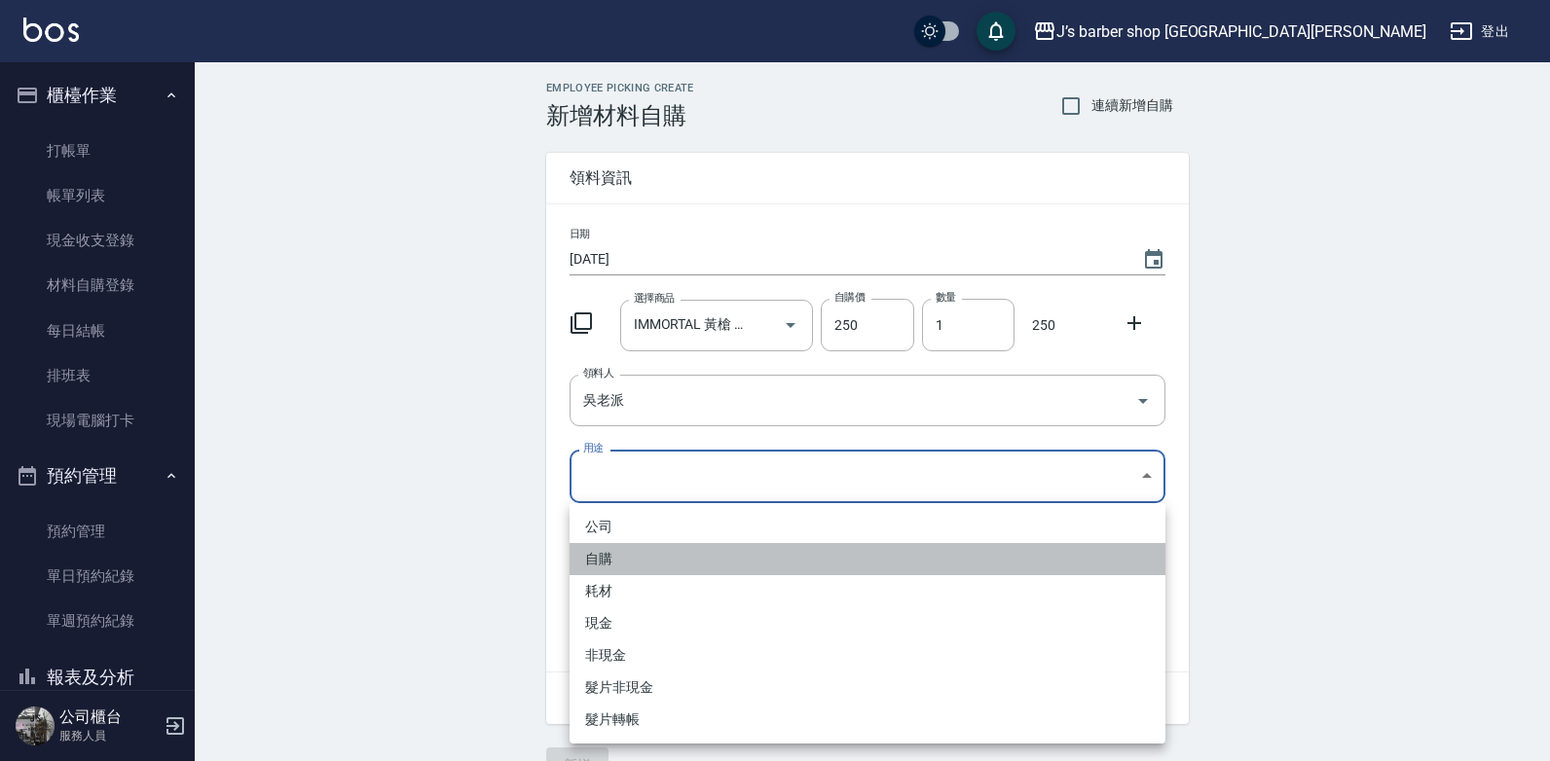
click at [605, 558] on li "自購" at bounding box center [867, 559] width 596 height 32
type input "自購"
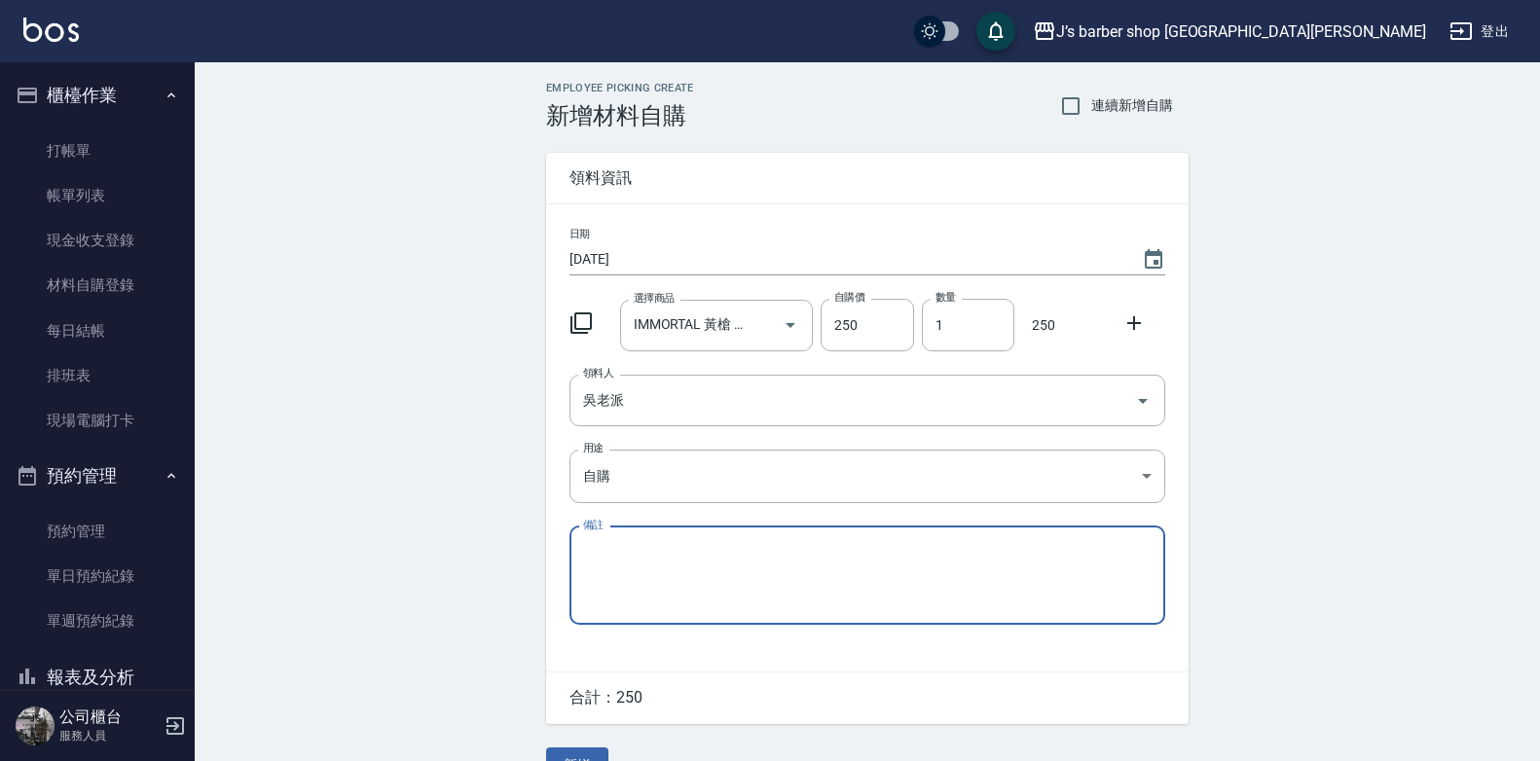
click at [745, 578] on textarea "備註" at bounding box center [867, 575] width 568 height 66
type textarea "q"
type textarea "ㄠ"
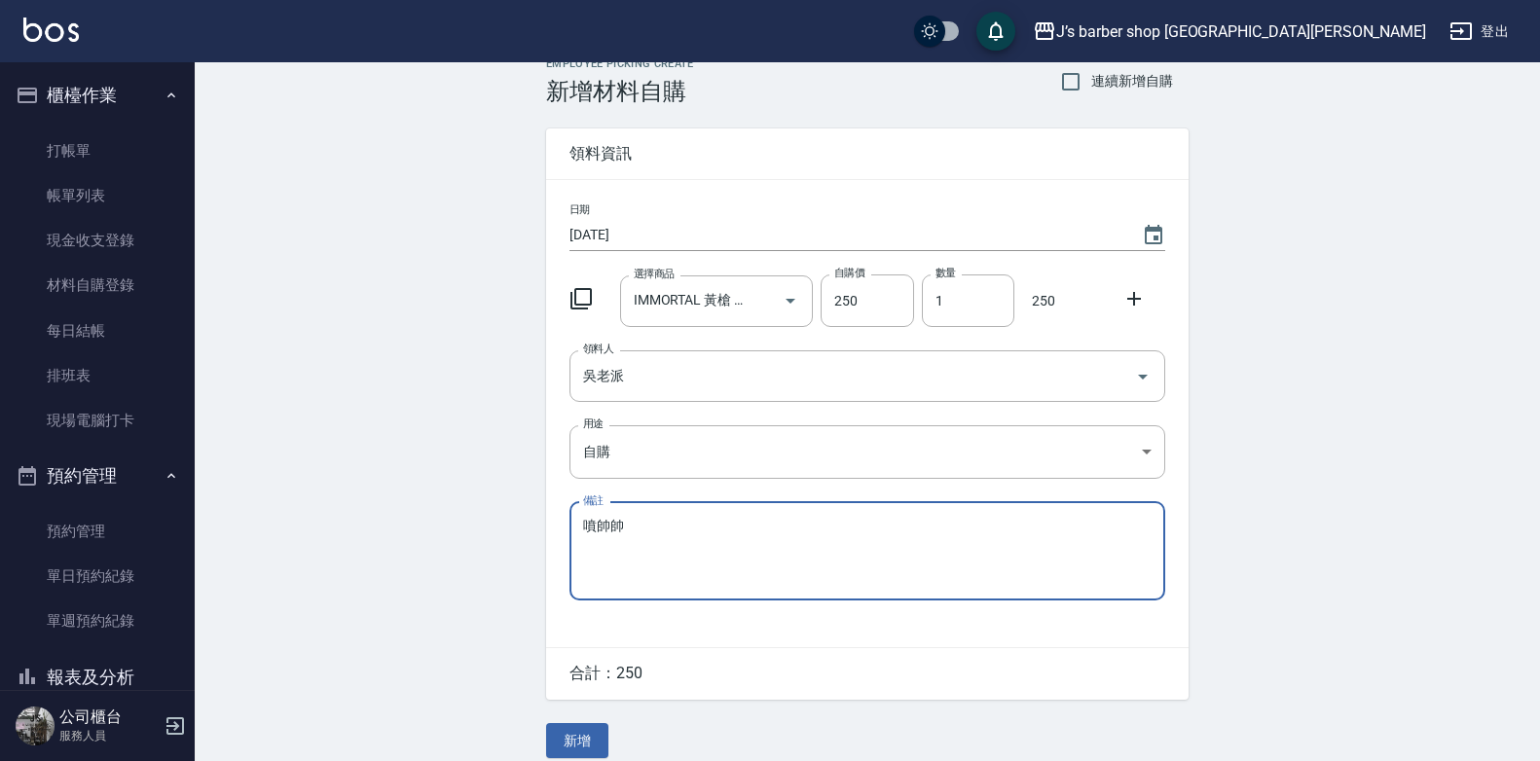
scroll to position [44, 0]
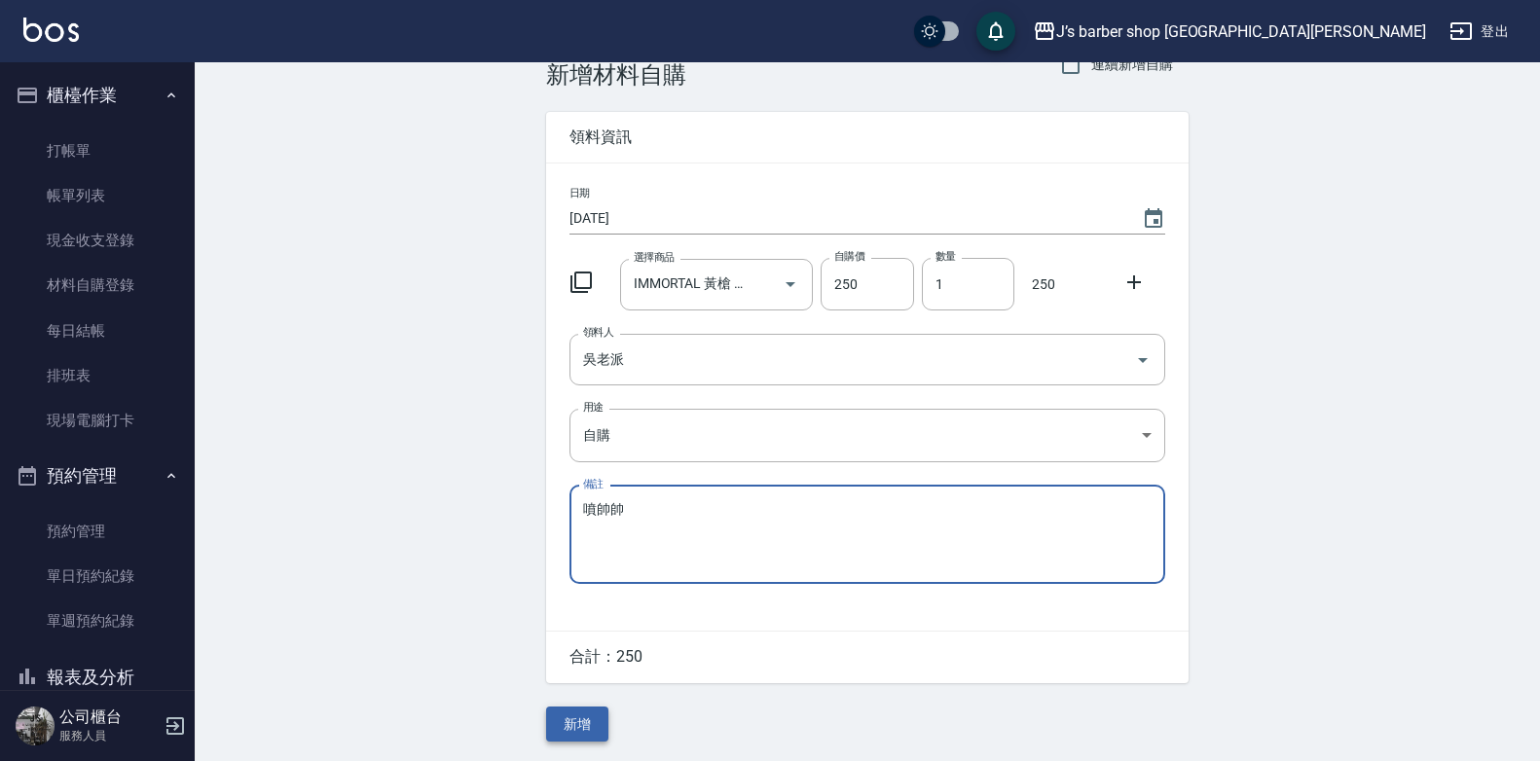
type textarea "噴帥帥"
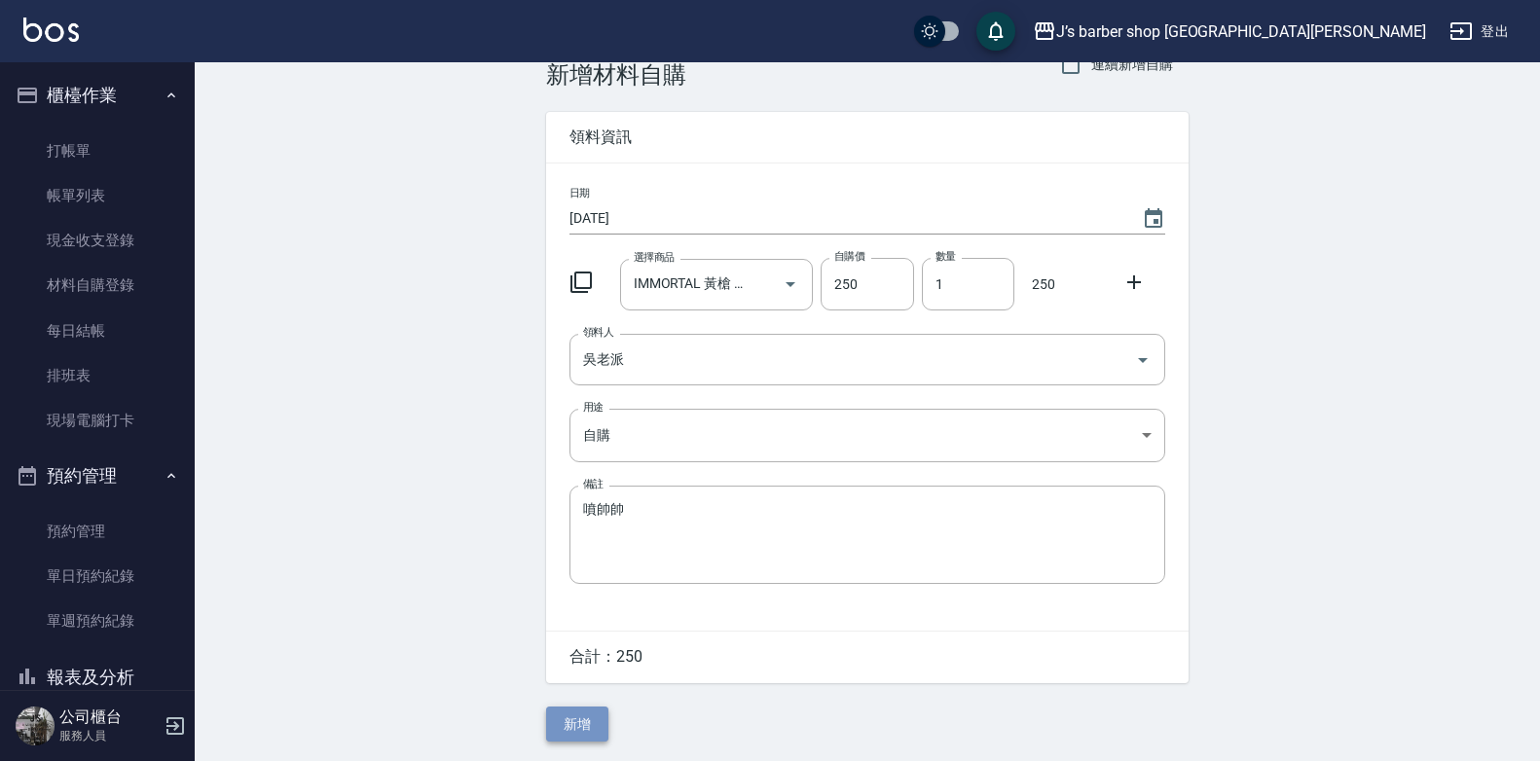
click at [588, 714] on button "新增" at bounding box center [577, 725] width 62 height 36
